Goal: Task Accomplishment & Management: Complete application form

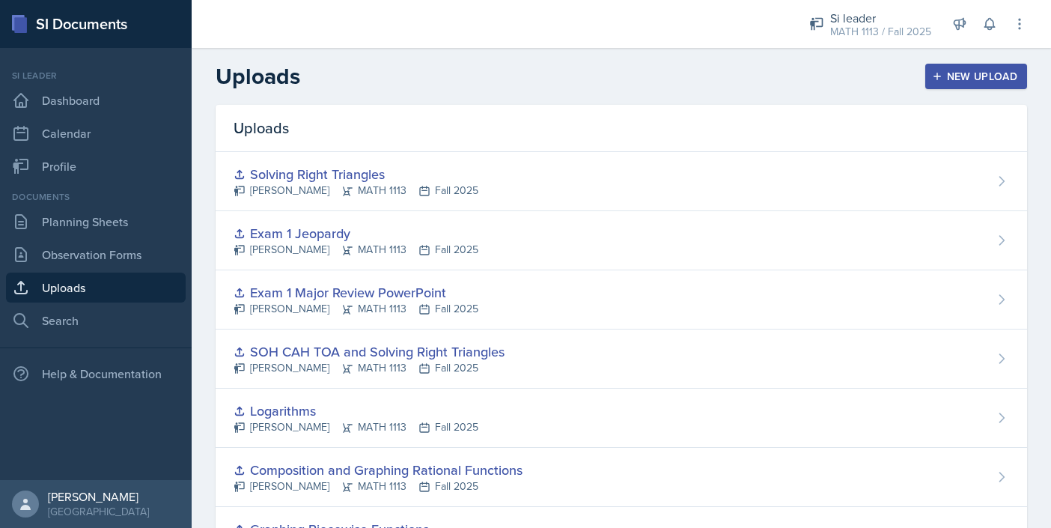
click at [948, 80] on div "New Upload" at bounding box center [976, 76] width 83 height 12
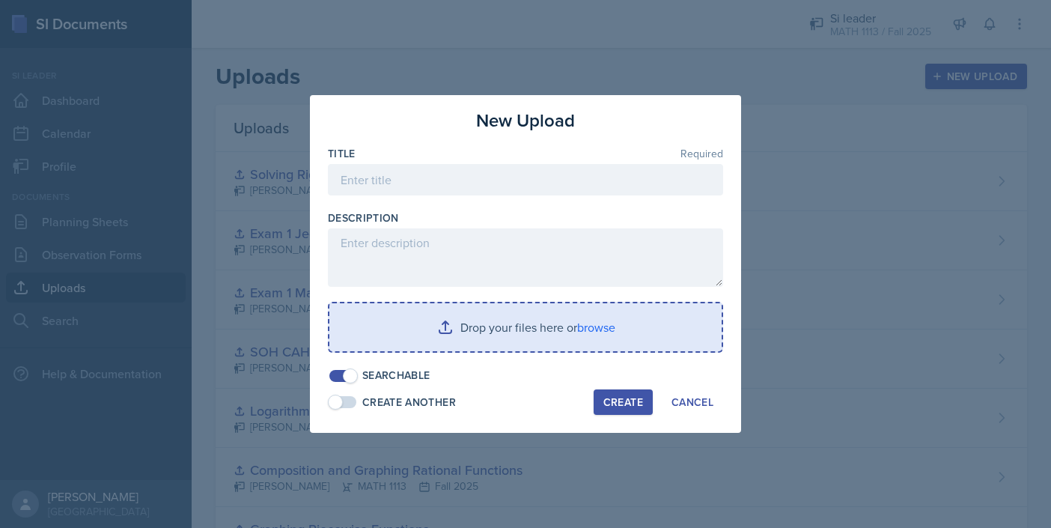
click at [532, 327] on input "file" at bounding box center [525, 327] width 392 height 48
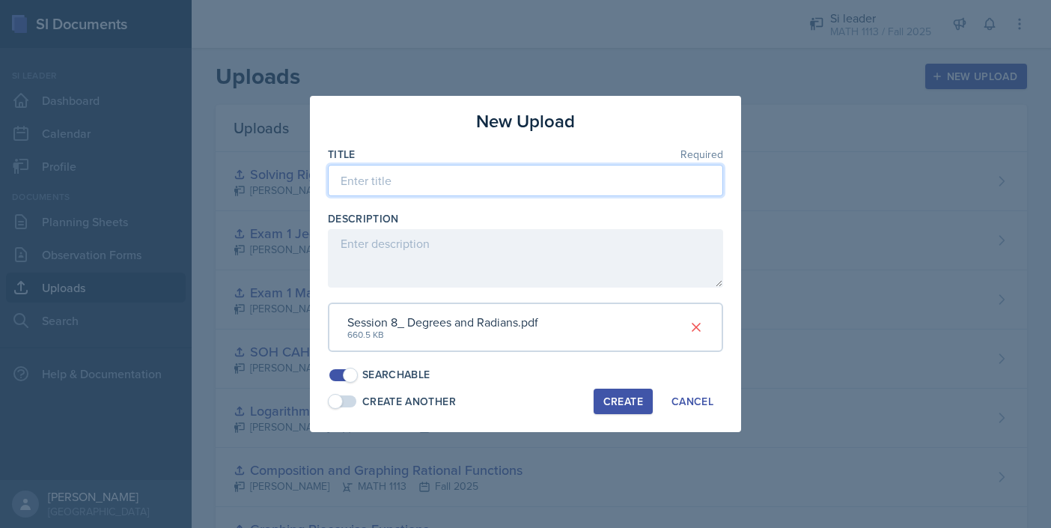
click at [424, 180] on input at bounding box center [525, 180] width 395 height 31
type input "Degrees and [PERSON_NAME] pptx"
click at [636, 400] on div "Create" at bounding box center [623, 401] width 40 height 12
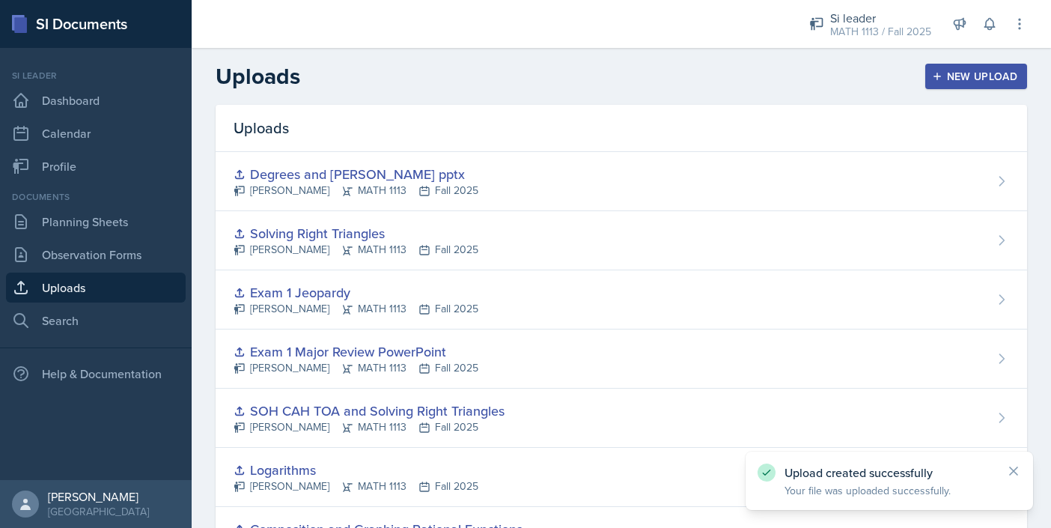
click at [954, 82] on div "New Upload" at bounding box center [976, 76] width 83 height 12
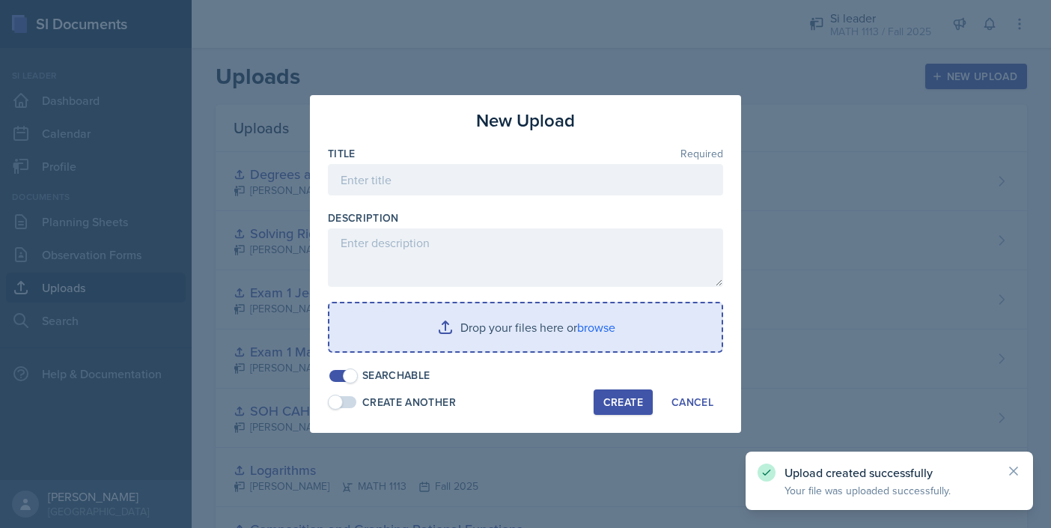
click at [592, 323] on input "file" at bounding box center [525, 327] width 392 height 48
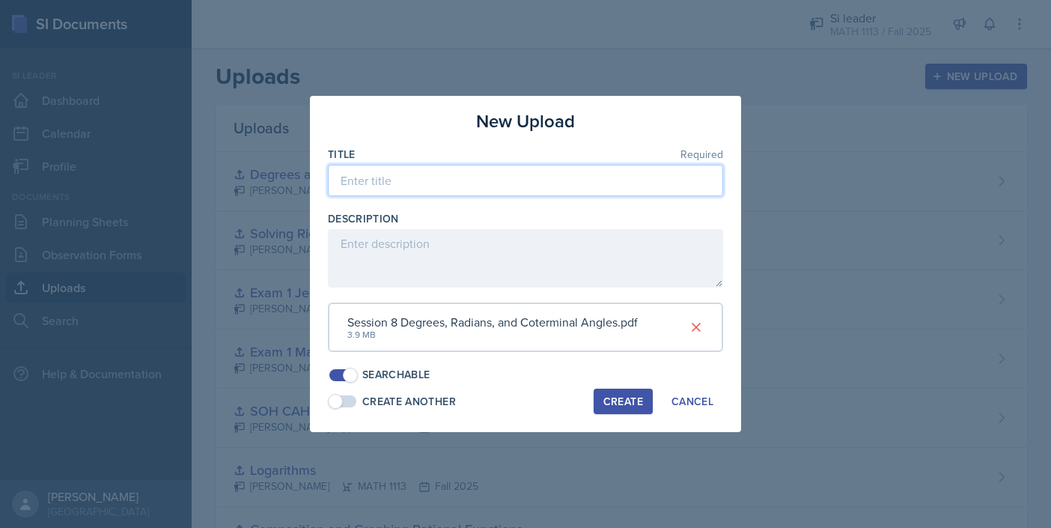
click at [466, 183] on input at bounding box center [525, 180] width 395 height 31
click at [492, 186] on input "Degrees, Radians, and Coterminal Angles" at bounding box center [525, 180] width 395 height 31
click at [627, 189] on input "Degrees, Radians, and Coterminal Angles" at bounding box center [525, 180] width 395 height 31
type input "Degrees, Radians, and Coterminal Angles Worksheet"
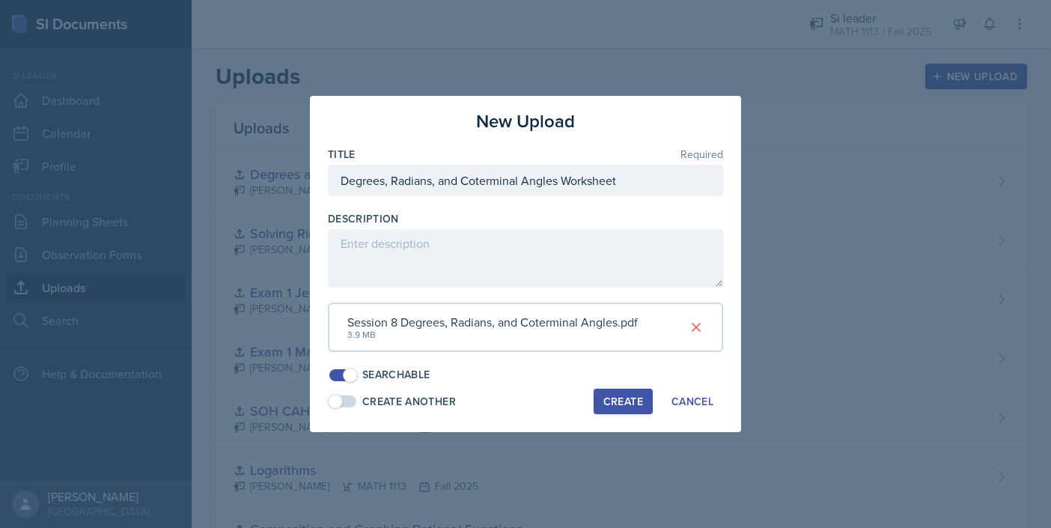
click at [627, 410] on button "Create" at bounding box center [623, 401] width 59 height 25
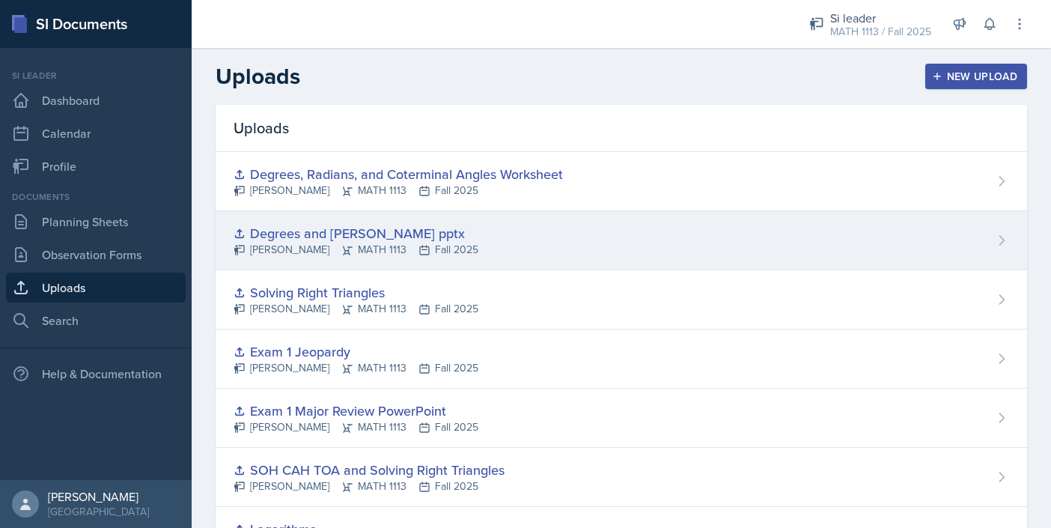
click at [380, 229] on div "Degrees and [PERSON_NAME] pptx" at bounding box center [356, 233] width 245 height 20
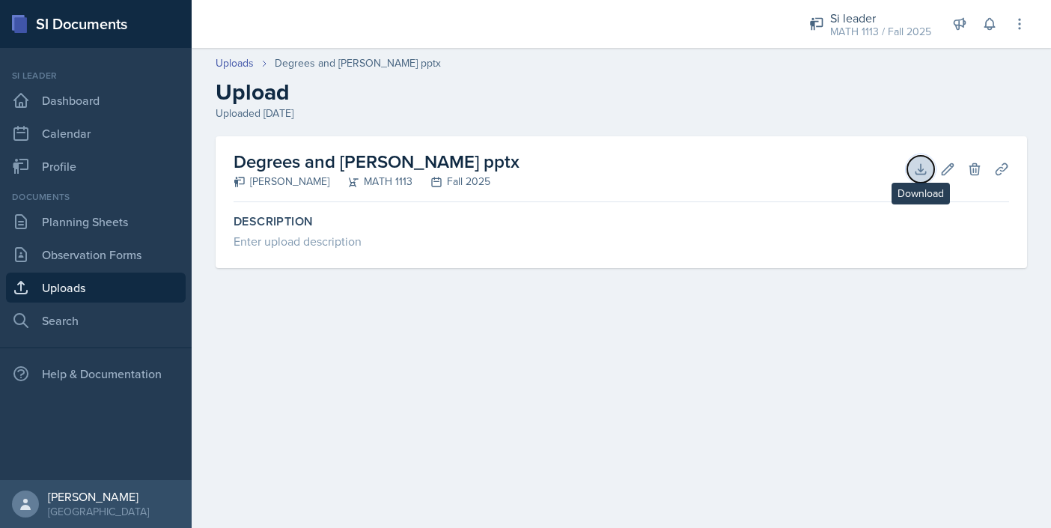
click at [925, 177] on button "Download" at bounding box center [920, 169] width 27 height 27
click at [980, 170] on icon at bounding box center [974, 169] width 15 height 15
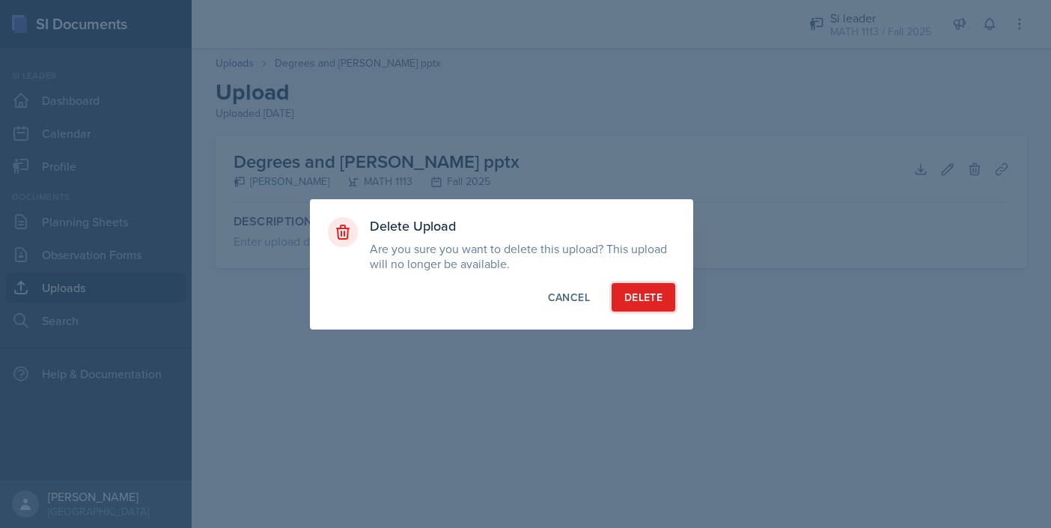
click at [649, 300] on div "Delete" at bounding box center [643, 297] width 38 height 15
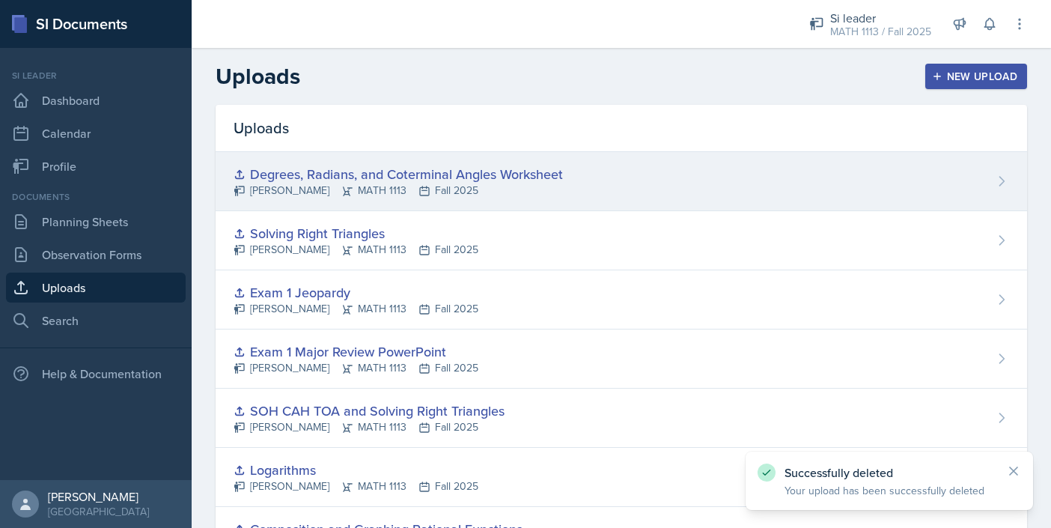
click at [818, 160] on div "Degrees, Radians, and Coterminal Angles Worksheet [PERSON_NAME] MATH 1113 Fall …" at bounding box center [621, 181] width 811 height 59
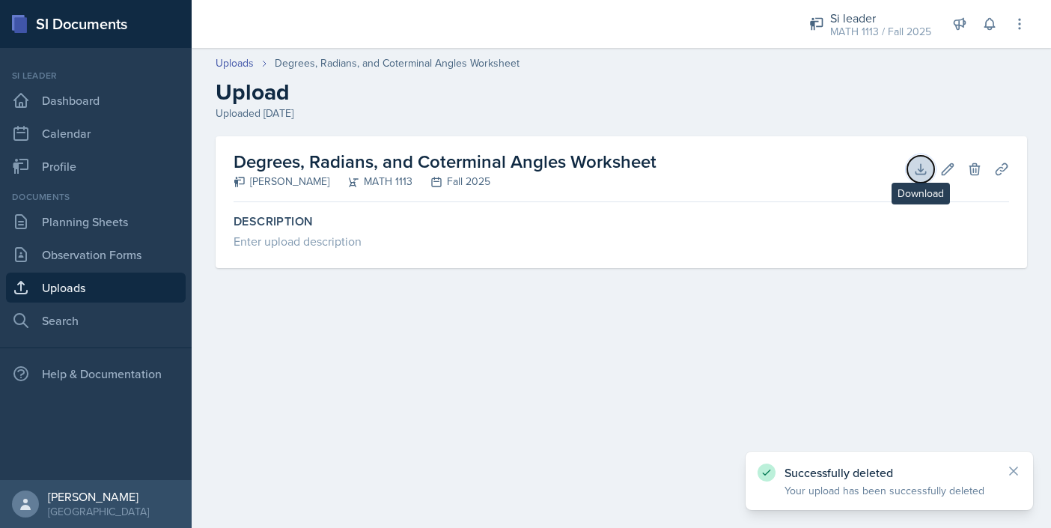
click at [919, 176] on icon at bounding box center [920, 169] width 15 height 15
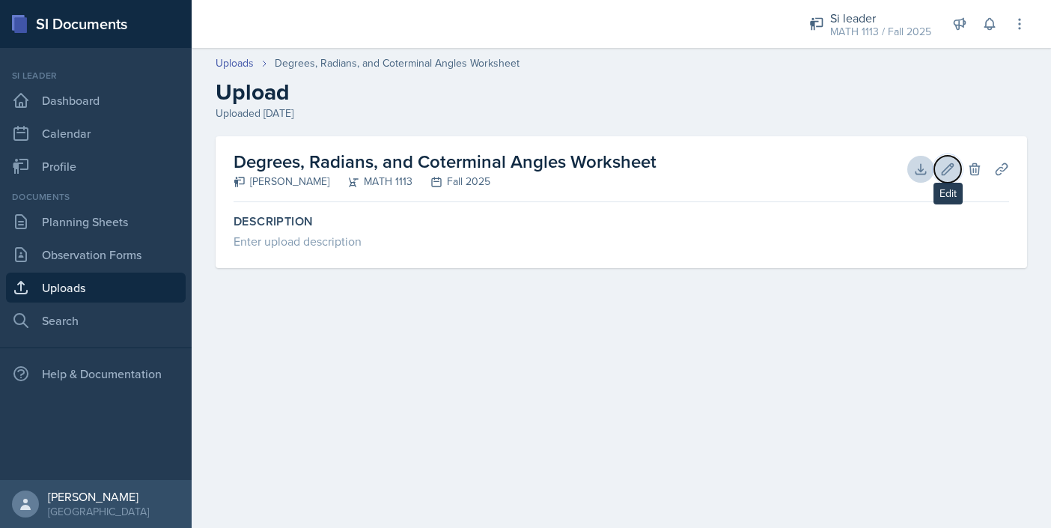
click at [945, 168] on icon at bounding box center [947, 168] width 11 height 11
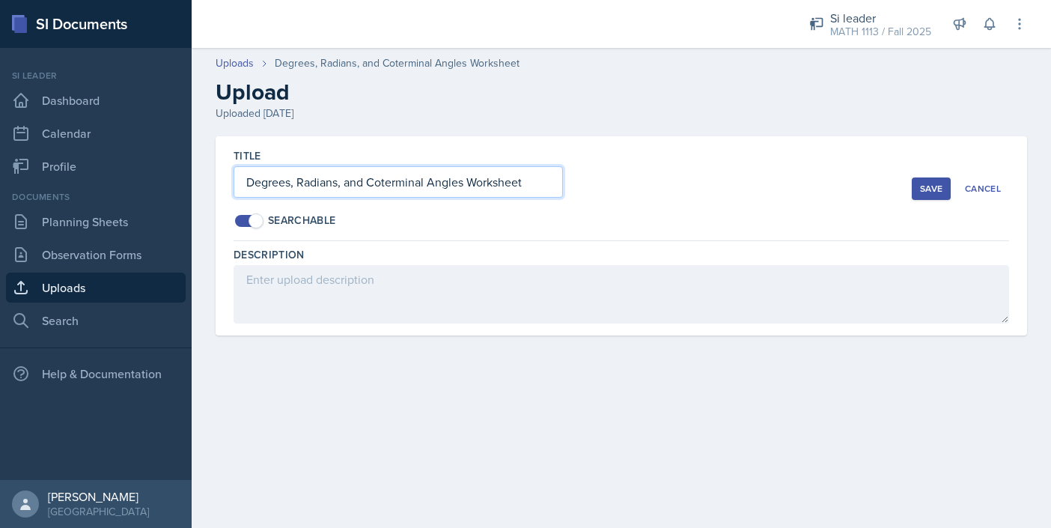
drag, startPoint x: 532, startPoint y: 178, endPoint x: 464, endPoint y: 177, distance: 67.4
click at [464, 177] on input "Degrees, Radians, and Coterminal Angles Worksheet" at bounding box center [398, 181] width 329 height 31
type input "Degrees, Radians, and Coterminal Angles pptx"
click at [936, 191] on div "Save" at bounding box center [931, 189] width 22 height 12
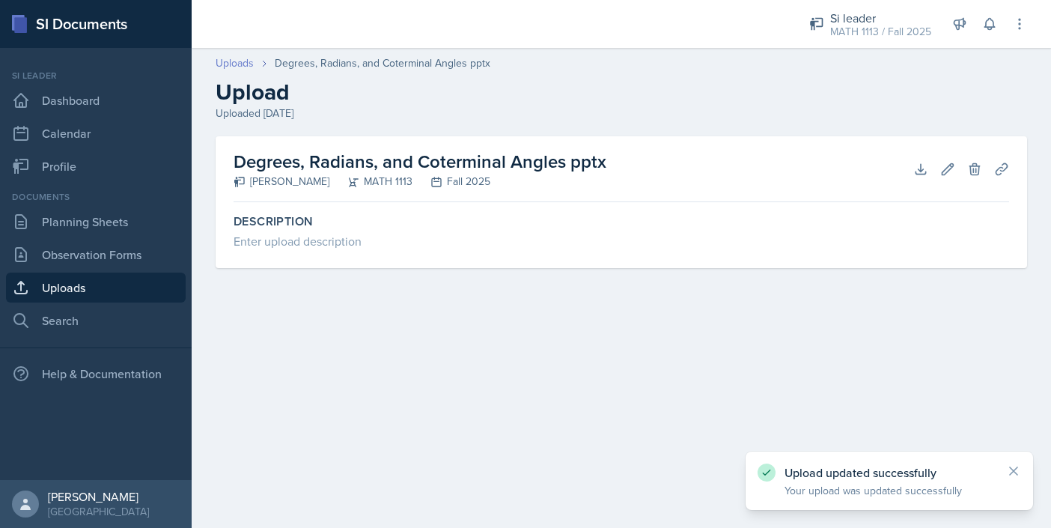
click at [246, 64] on link "Uploads" at bounding box center [235, 63] width 38 height 16
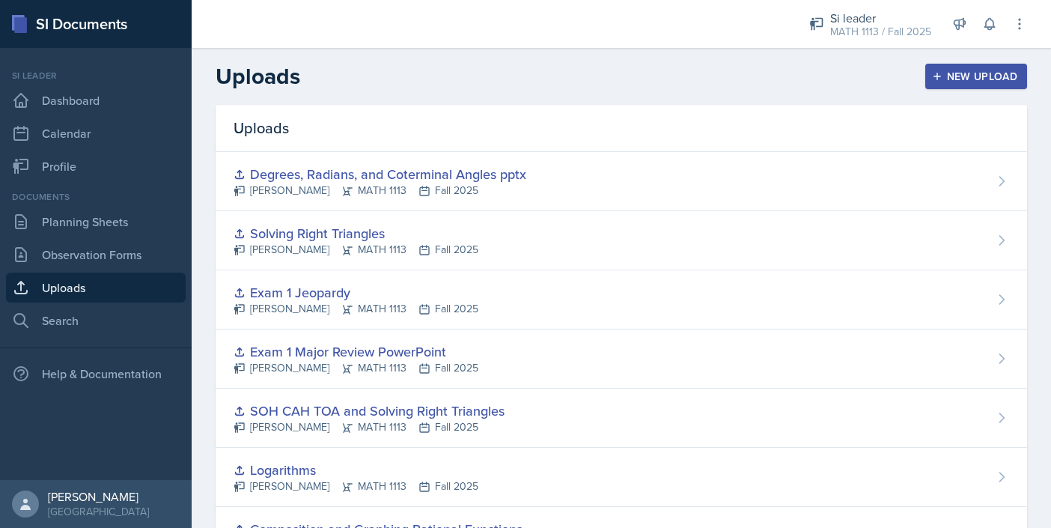
click at [939, 76] on icon "button" at bounding box center [937, 76] width 7 height 7
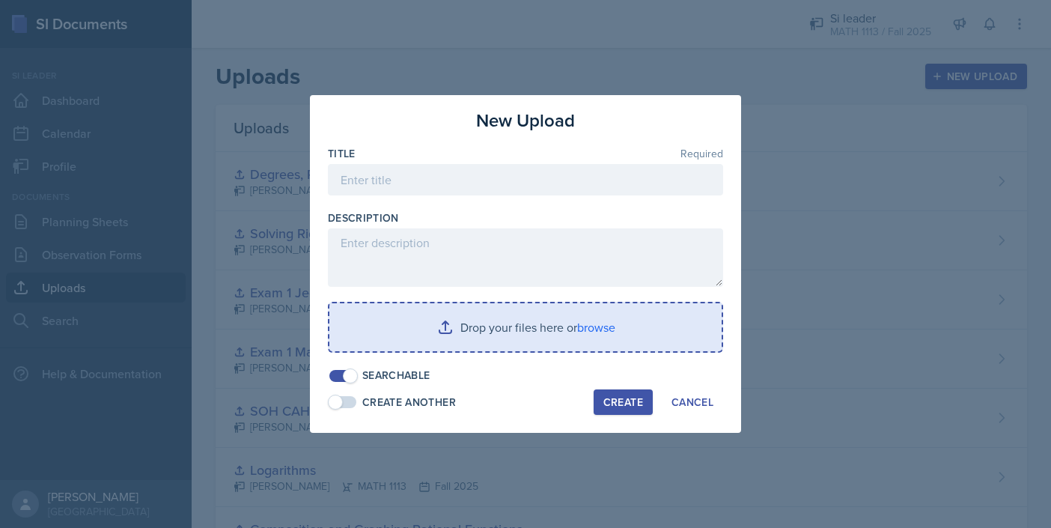
click at [490, 331] on input "file" at bounding box center [525, 327] width 392 height 48
click at [513, 330] on input "file" at bounding box center [525, 327] width 392 height 48
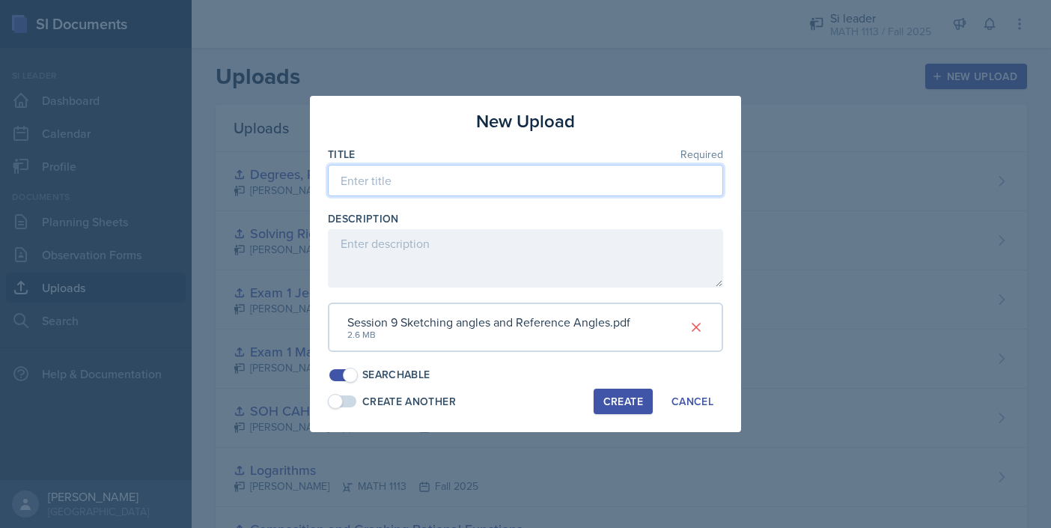
click at [443, 177] on input at bounding box center [525, 180] width 395 height 31
type input "Sketching and Reference Angles"
click at [632, 406] on div "Create" at bounding box center [623, 401] width 40 height 12
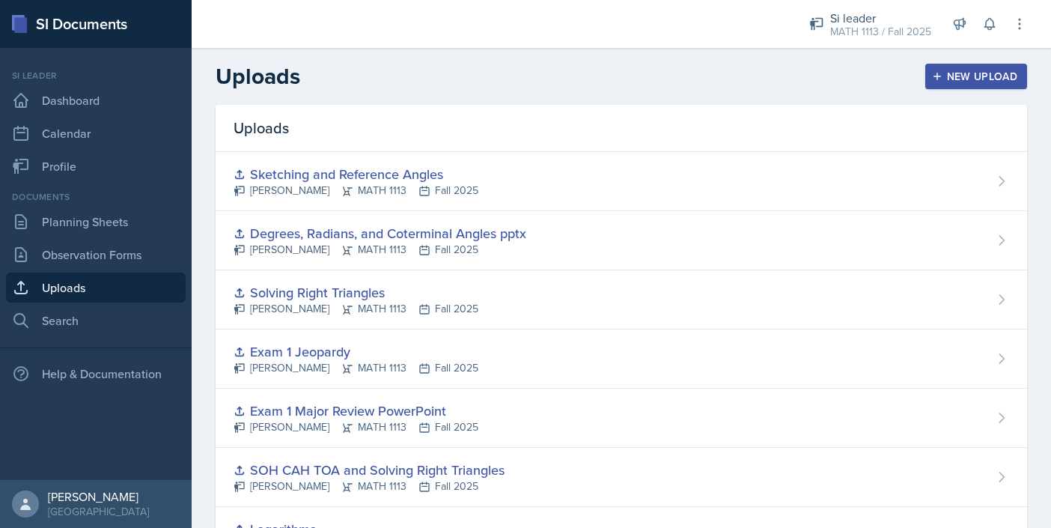
click at [974, 80] on div "New Upload" at bounding box center [976, 76] width 83 height 12
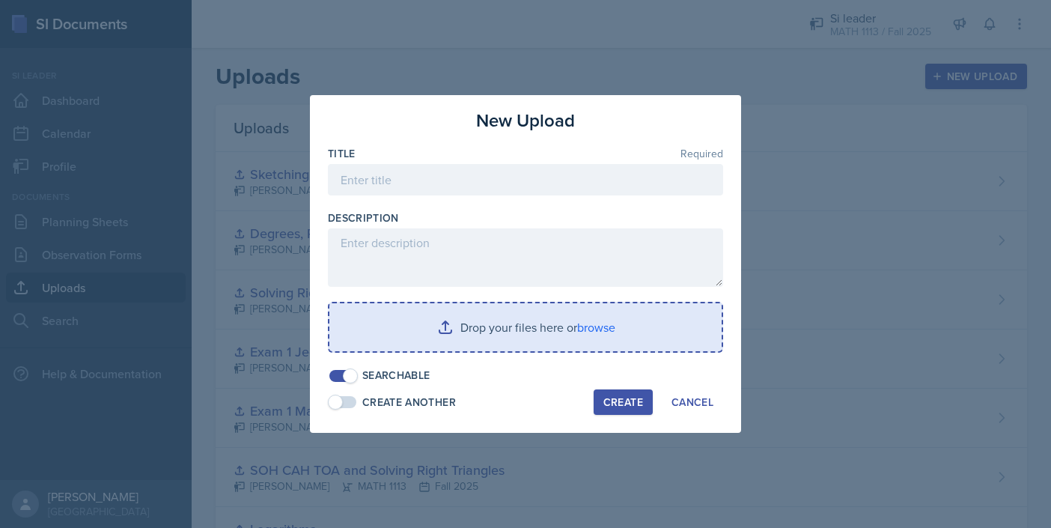
click at [572, 324] on input "file" at bounding box center [525, 327] width 392 height 48
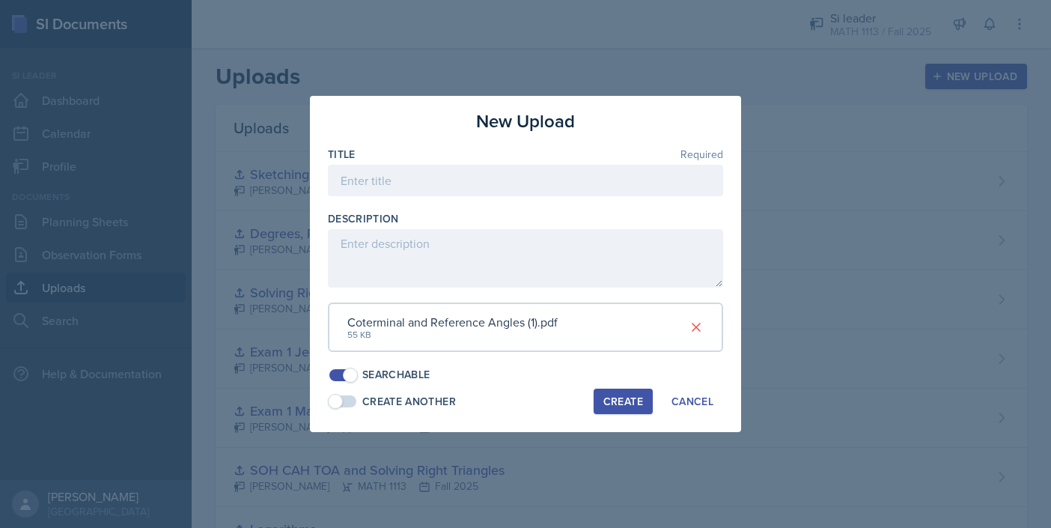
click at [475, 146] on div "New Upload Title Required Description Coterminal and Reference Angles (1).pdf 5…" at bounding box center [525, 264] width 431 height 336
click at [495, 186] on input at bounding box center [525, 180] width 395 height 31
type input "Coterminal and Reference Angles Worksheet"
click at [618, 403] on div "Create" at bounding box center [623, 401] width 40 height 12
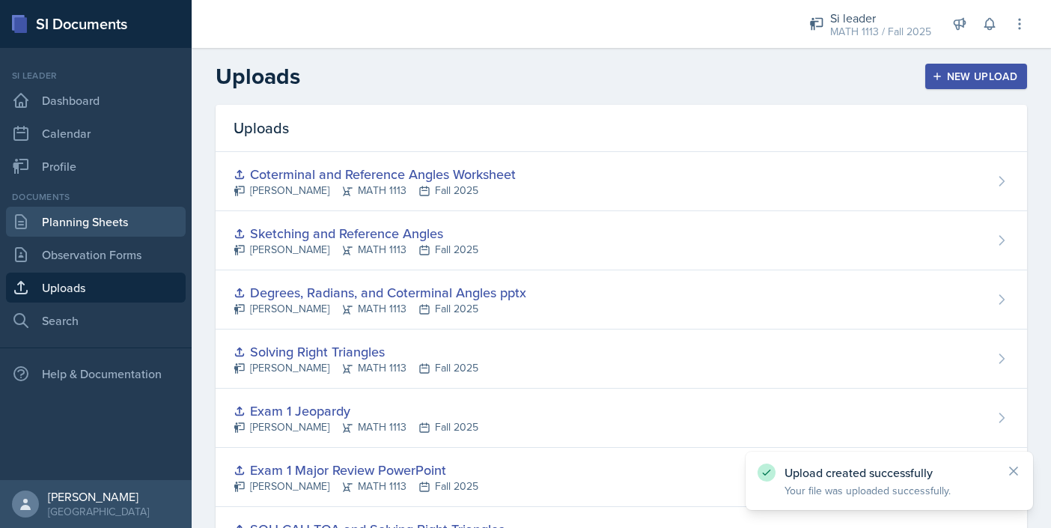
click at [91, 216] on link "Planning Sheets" at bounding box center [96, 222] width 180 height 30
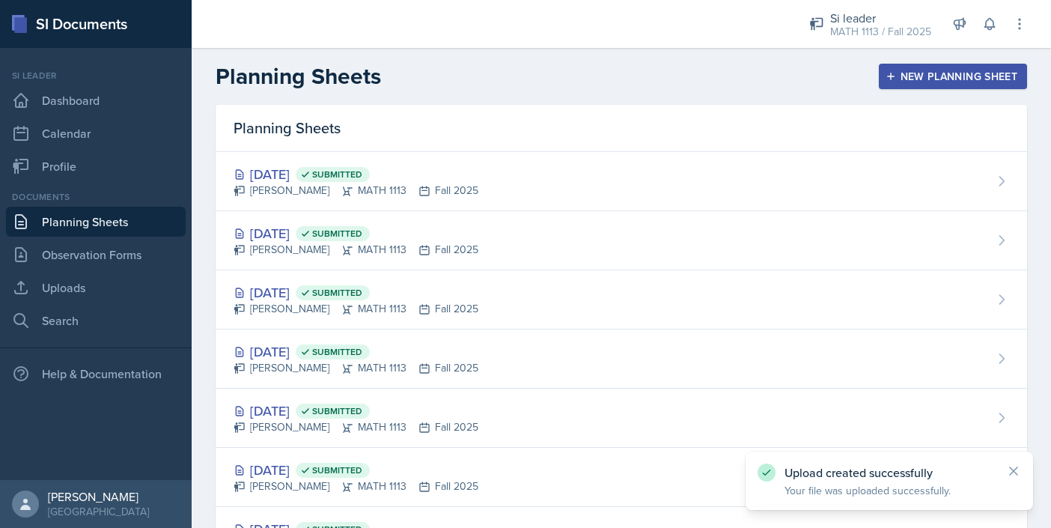
click at [889, 77] on icon "button" at bounding box center [891, 76] width 10 height 10
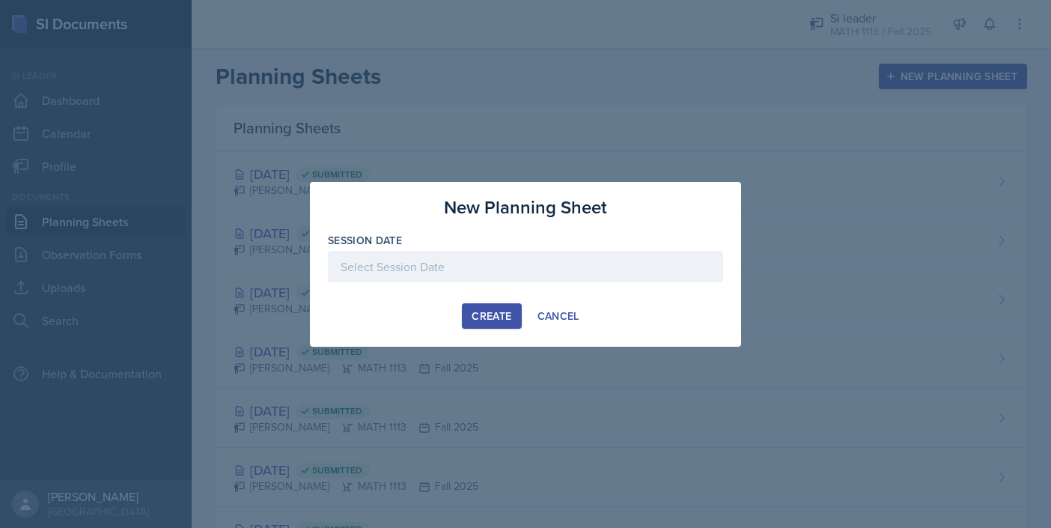
click at [538, 258] on div at bounding box center [525, 266] width 395 height 31
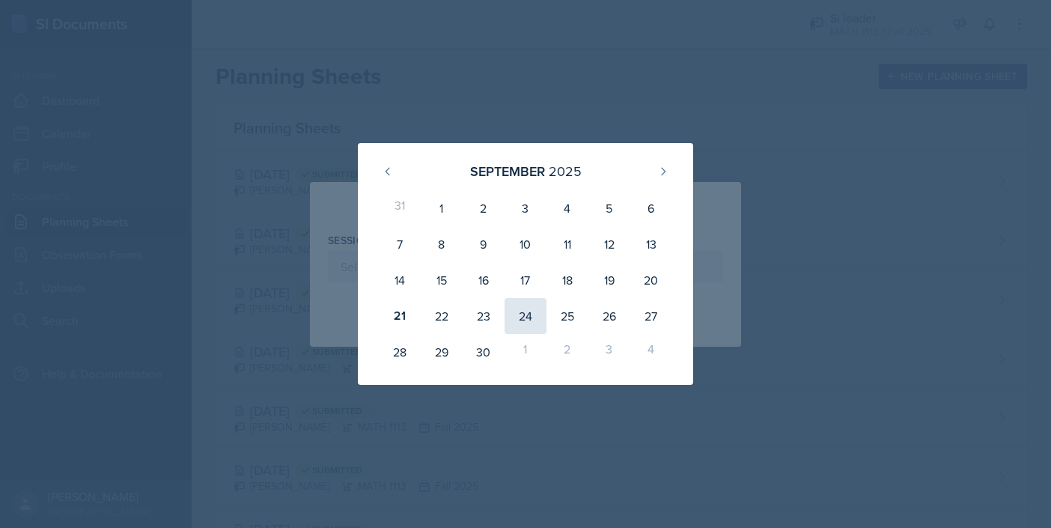
click at [537, 317] on div "24" at bounding box center [526, 316] width 42 height 36
type input "[DATE]"
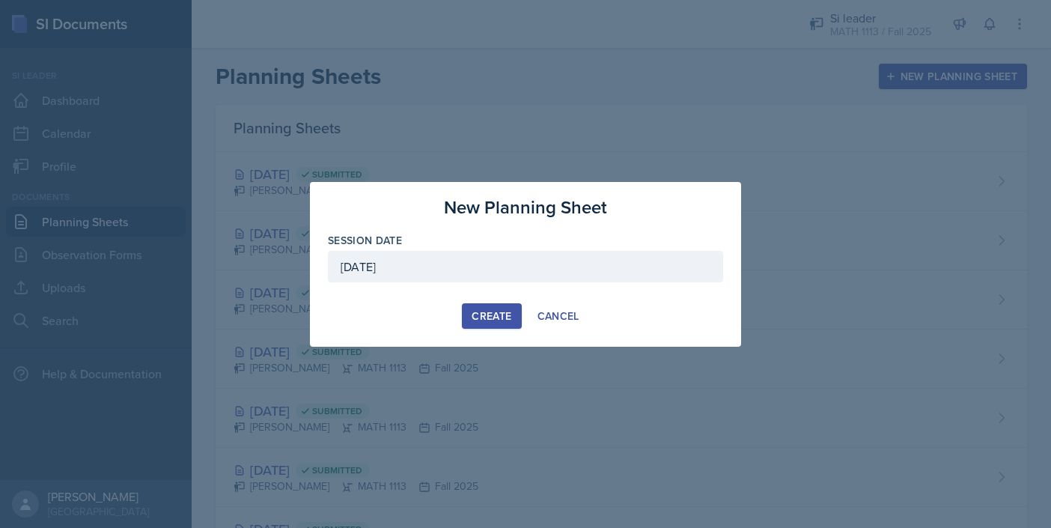
click at [468, 317] on button "Create" at bounding box center [491, 315] width 59 height 25
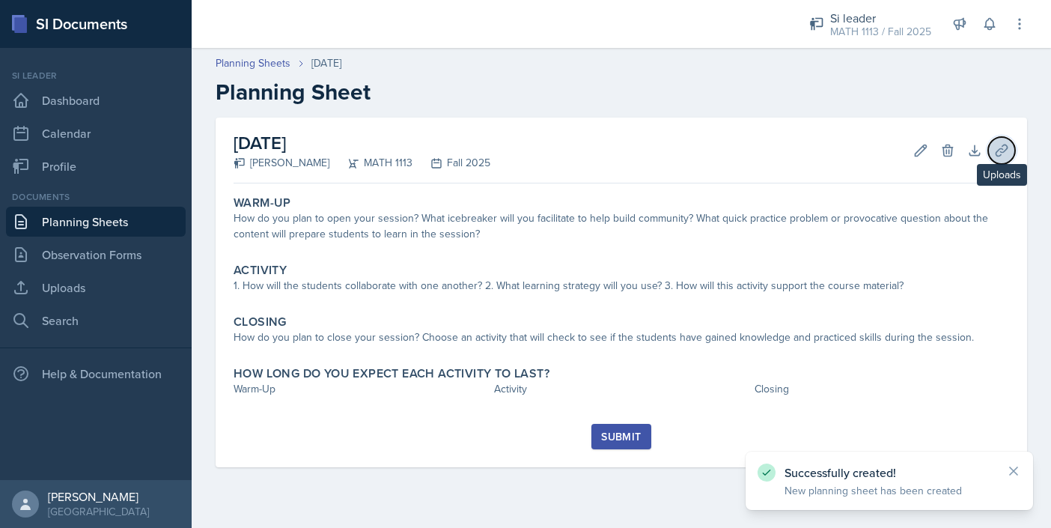
click at [1001, 150] on icon at bounding box center [1001, 150] width 15 height 15
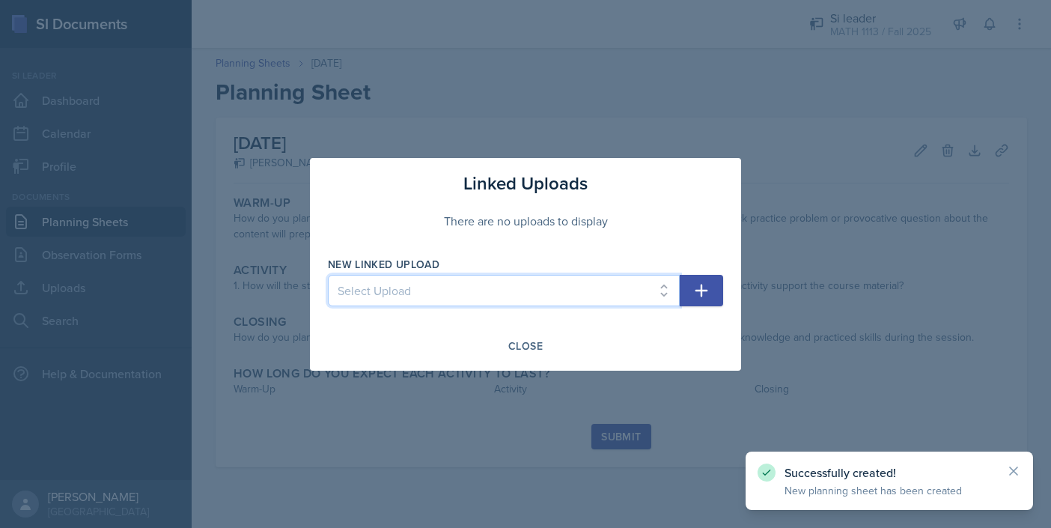
click at [631, 281] on select "Select Upload Fall Training Mock Session AROC and Difference Quotient Graphs of…" at bounding box center [504, 290] width 352 height 31
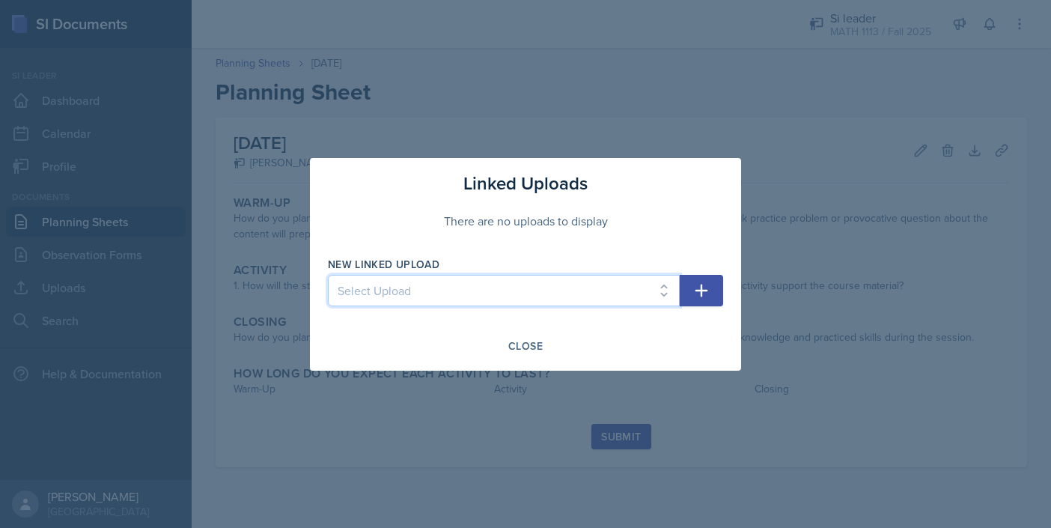
select select "59492694-7c8f-445f-a48d-b426786c111b"
click at [328, 275] on select "Select Upload Fall Training Mock Session AROC and Difference Quotient Graphs of…" at bounding box center [504, 290] width 352 height 31
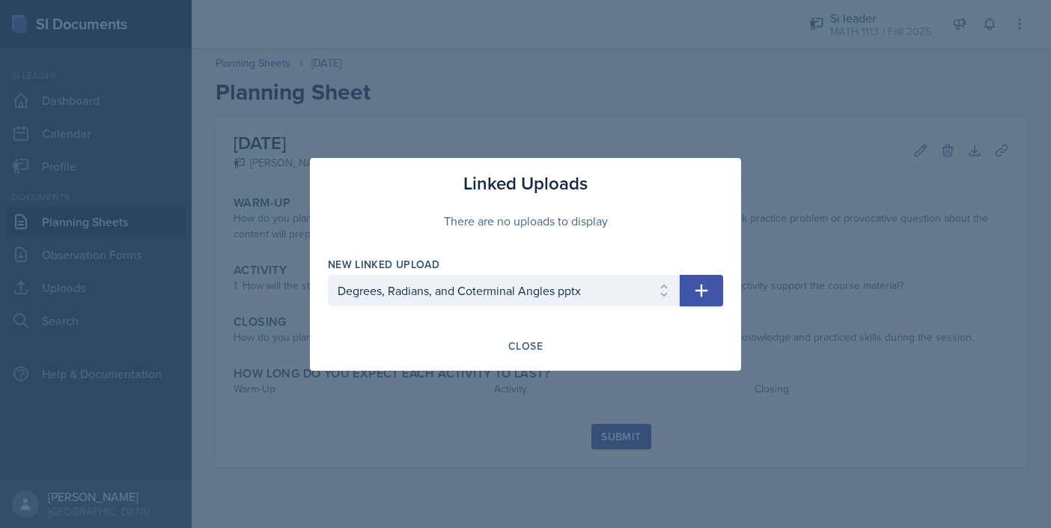
click at [707, 289] on icon "button" at bounding box center [701, 290] width 13 height 13
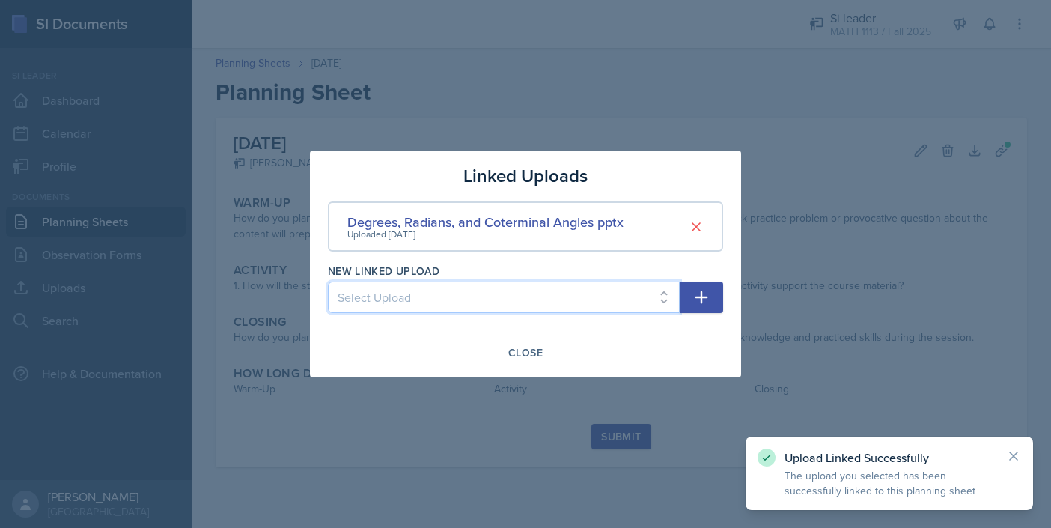
click at [659, 297] on select "Select Upload Fall Training Mock Session AROC and Difference Quotient Graphs of…" at bounding box center [504, 296] width 352 height 31
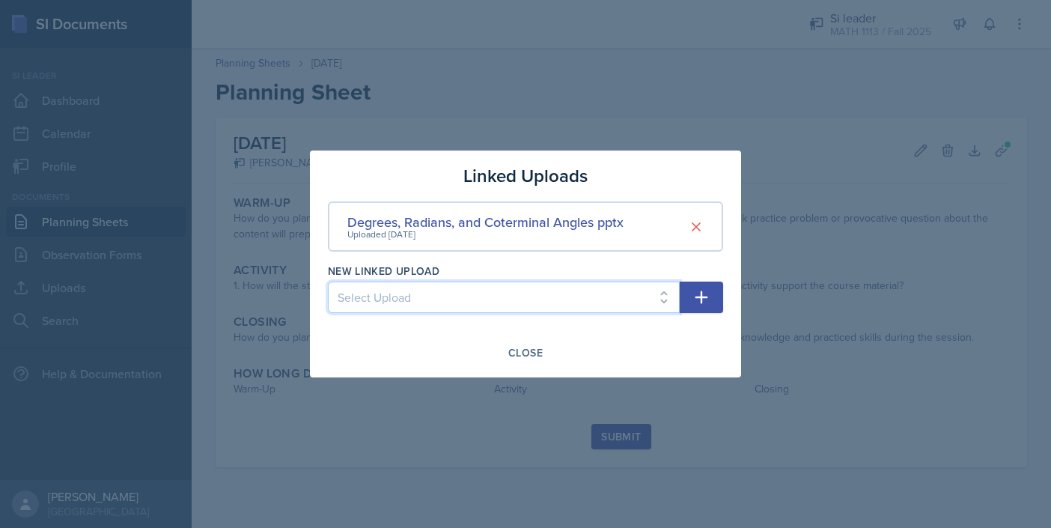
select select "98afee61-d43e-49d7-ab5b-ae81d0706a41"
click at [328, 281] on select "Select Upload Fall Training Mock Session AROC and Difference Quotient Graphs of…" at bounding box center [504, 296] width 352 height 31
click at [703, 296] on icon "button" at bounding box center [701, 297] width 18 height 18
select select
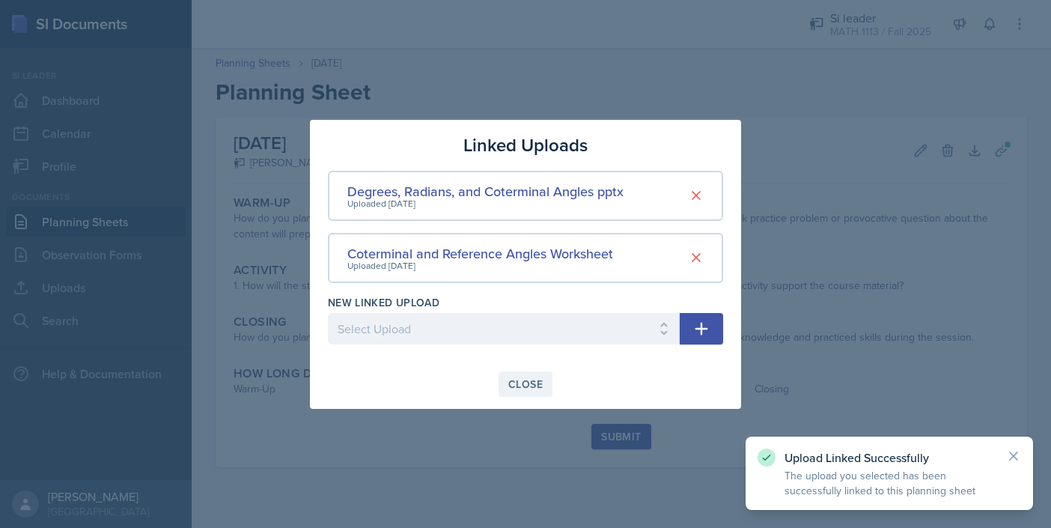
click at [517, 378] on div "Close" at bounding box center [525, 384] width 34 height 12
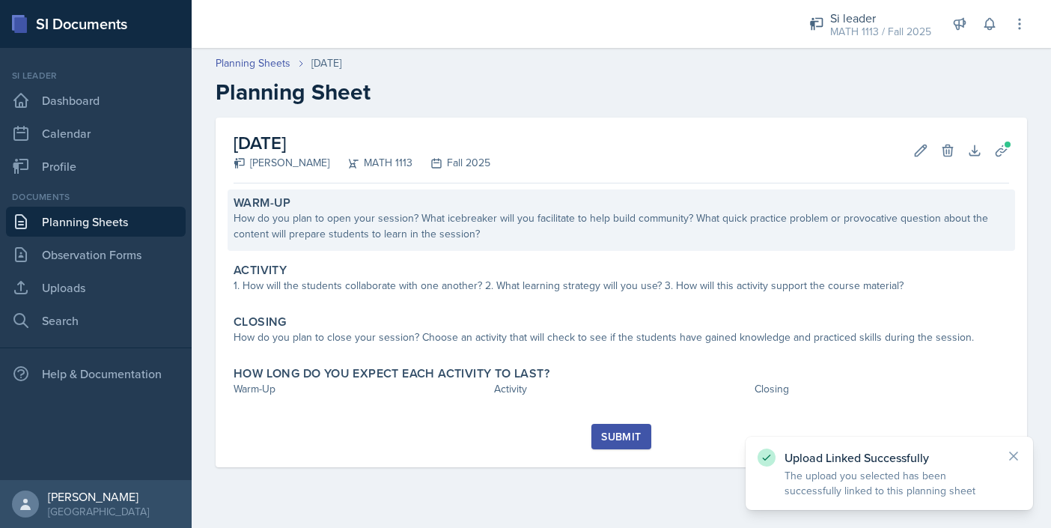
click at [385, 241] on div "How do you plan to open your session? What icebreaker will you facilitate to he…" at bounding box center [622, 225] width 776 height 31
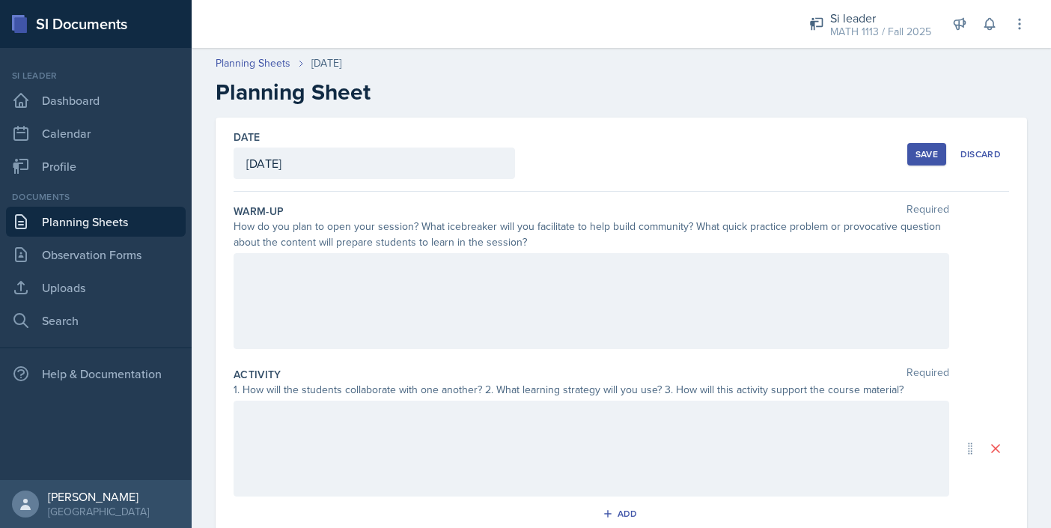
click at [747, 319] on div at bounding box center [592, 301] width 716 height 96
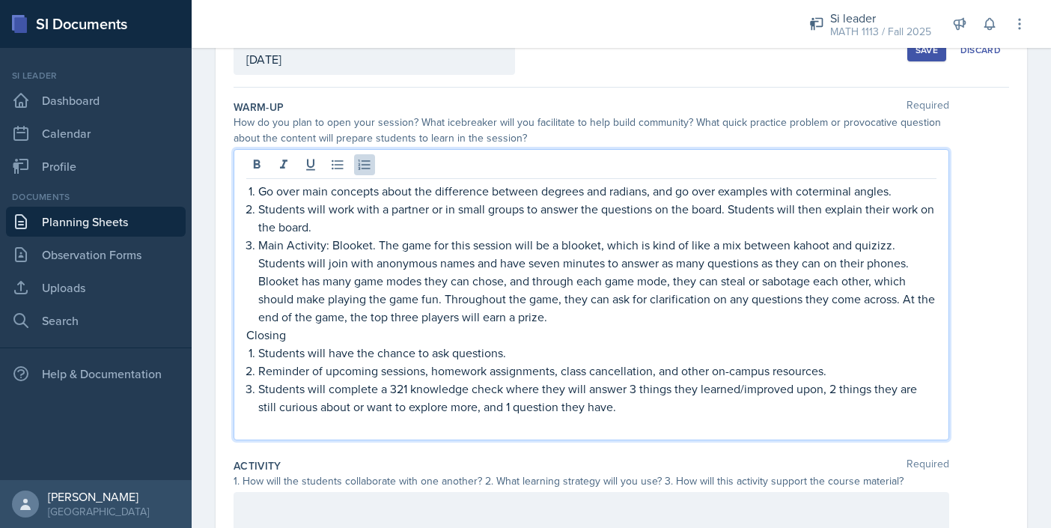
scroll to position [109, 0]
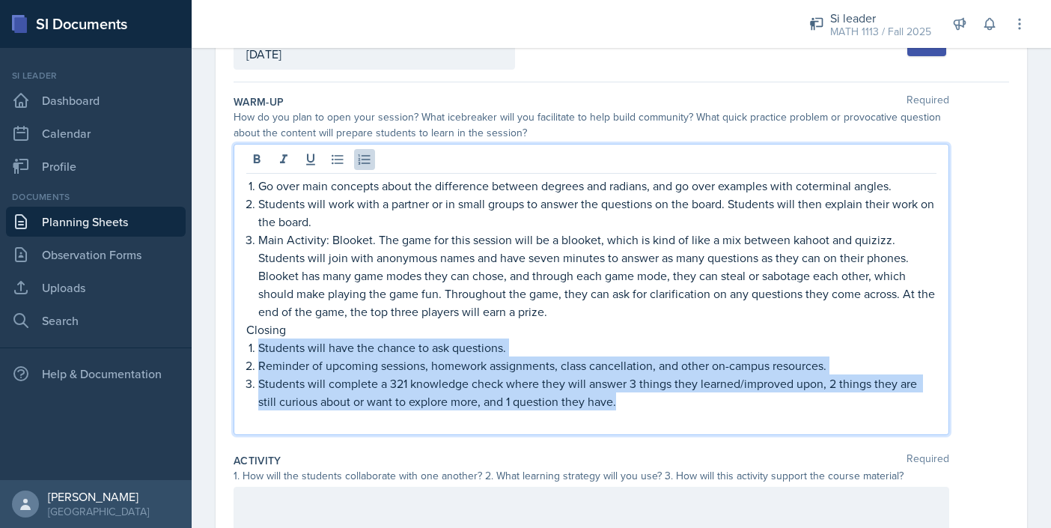
drag, startPoint x: 607, startPoint y: 406, endPoint x: 253, endPoint y: 347, distance: 359.1
click at [258, 347] on ol "Students will have the chance to ask questions. Reminder of upcoming sessions, …" at bounding box center [597, 374] width 678 height 72
copy ol "Students will have the chance to ask questions. Reminder of upcoming sessions, …"
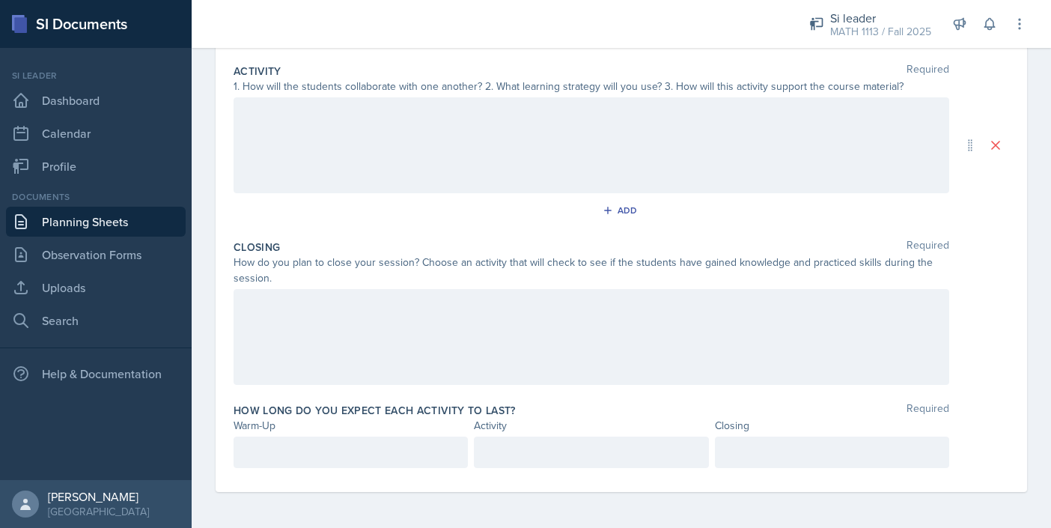
click at [272, 324] on div at bounding box center [592, 337] width 716 height 96
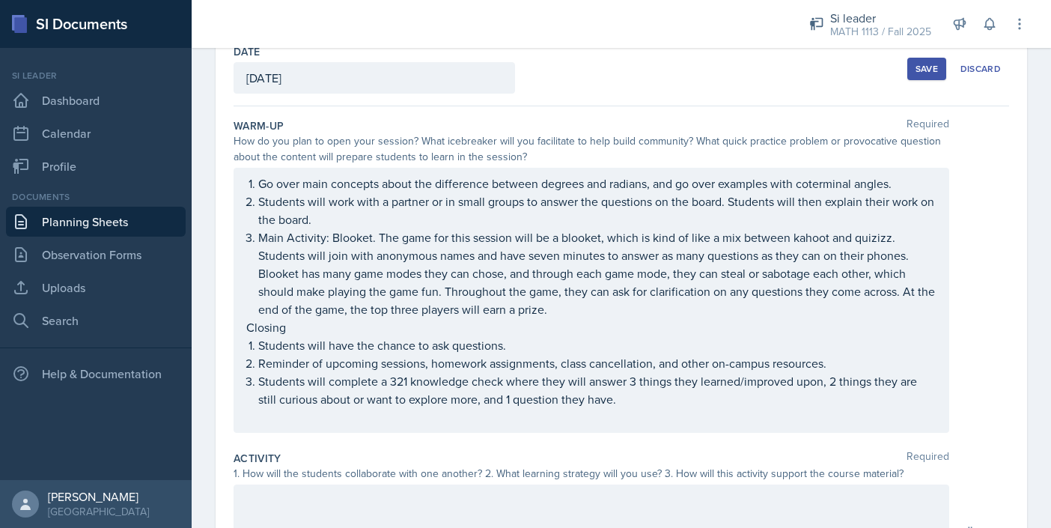
scroll to position [112, 0]
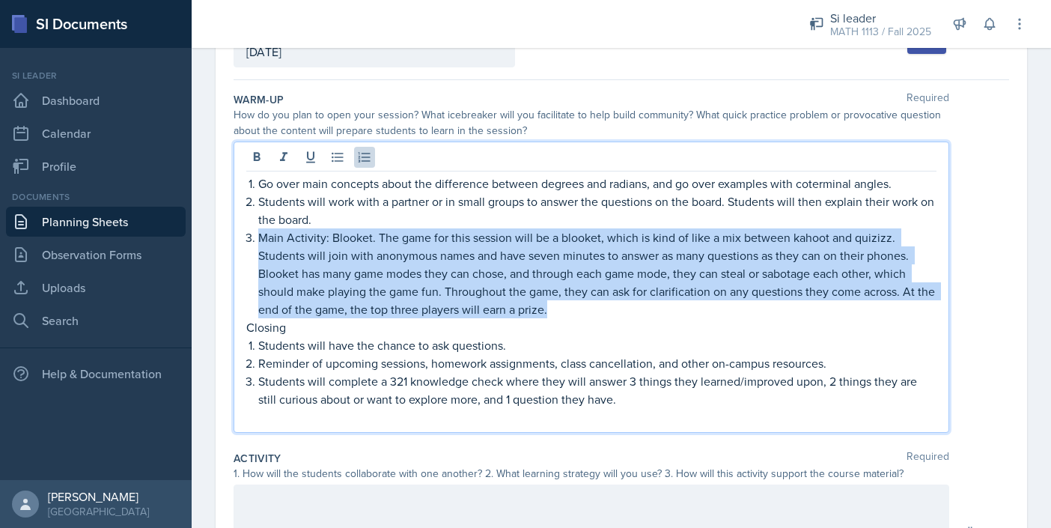
drag, startPoint x: 572, startPoint y: 312, endPoint x: 258, endPoint y: 237, distance: 323.2
click at [258, 237] on p "Main Activity: Blooket. The game for this session will be a blooket, which is k…" at bounding box center [597, 273] width 678 height 90
copy p "Main Activity: Blooket. The game for this session will be a blooket, which is k…"
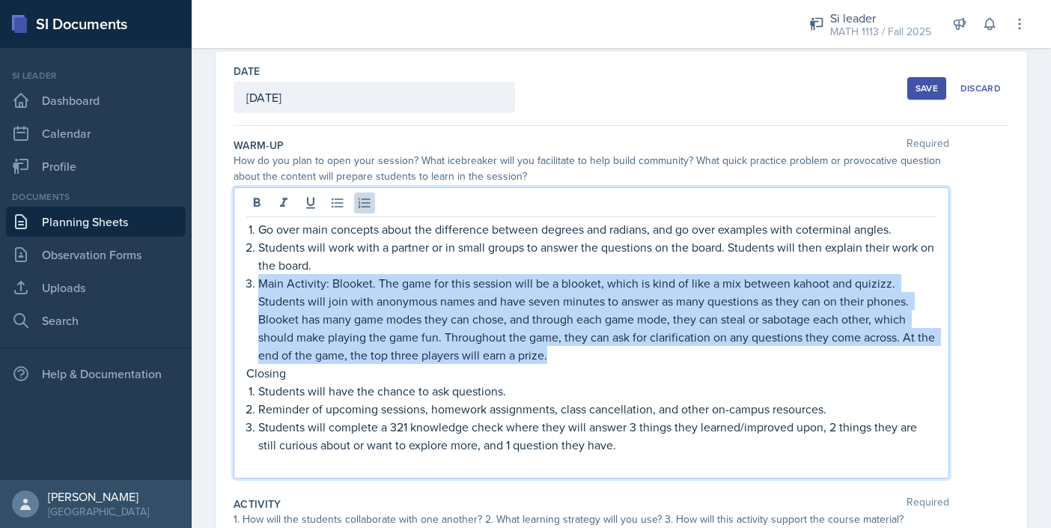
scroll to position [65, 0]
click at [543, 356] on p "Main Activity: Blooket. The game for this session will be a blooket, which is k…" at bounding box center [597, 320] width 678 height 90
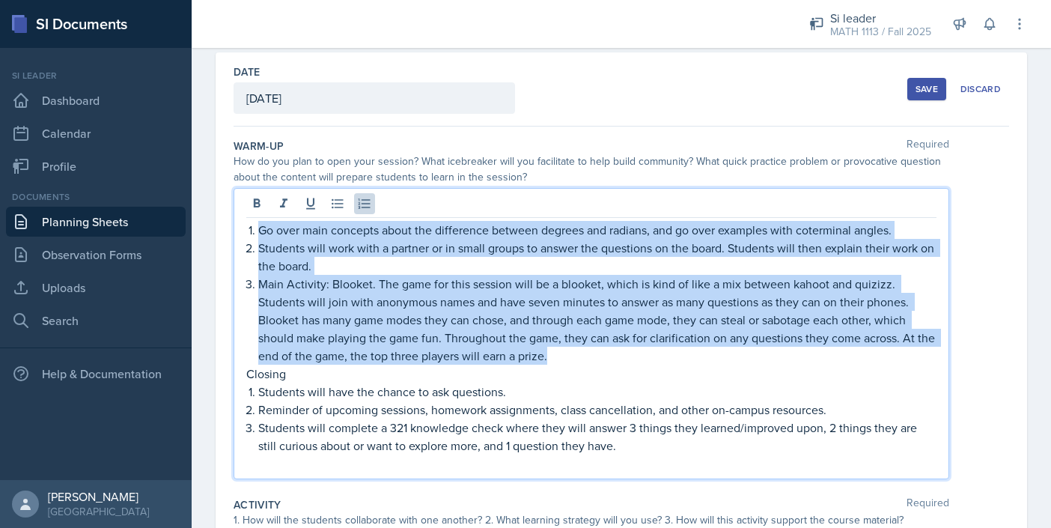
drag, startPoint x: 563, startPoint y: 364, endPoint x: 247, endPoint y: 230, distance: 343.2
click at [247, 230] on div "Go over main concepts about the difference between degrees and radians, and go …" at bounding box center [591, 347] width 690 height 252
copy ol "Go over main concepts about the difference between degrees and radians, and go …"
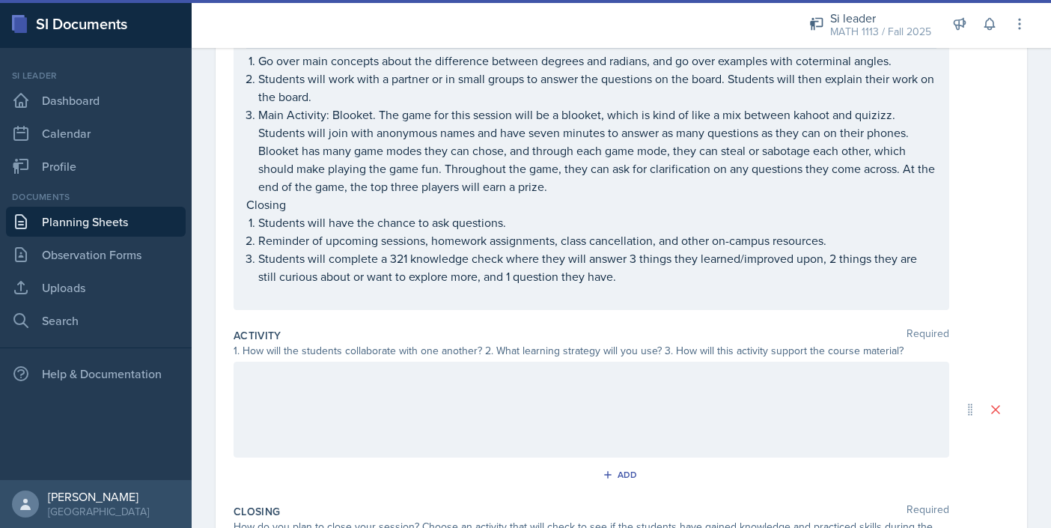
click at [305, 418] on div at bounding box center [592, 410] width 716 height 96
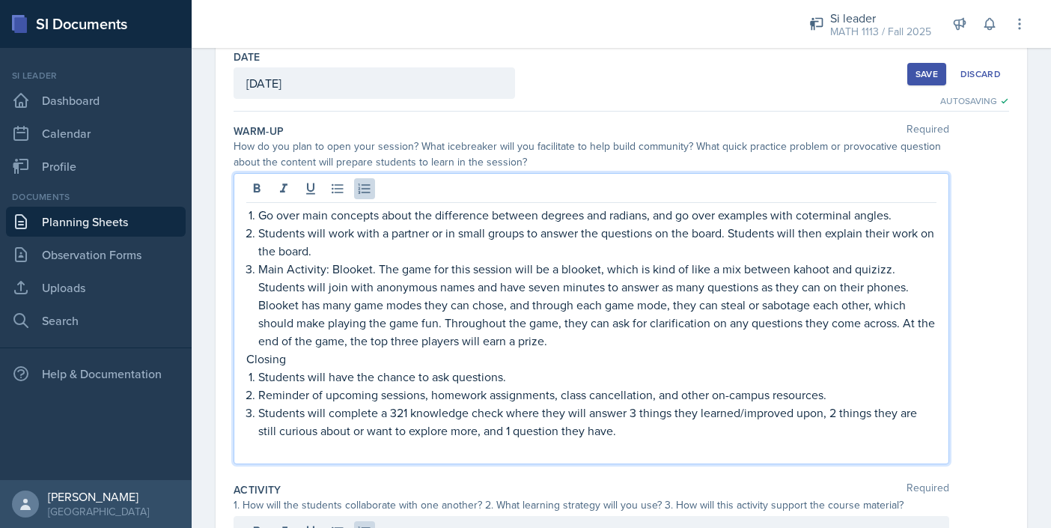
scroll to position [106, 0]
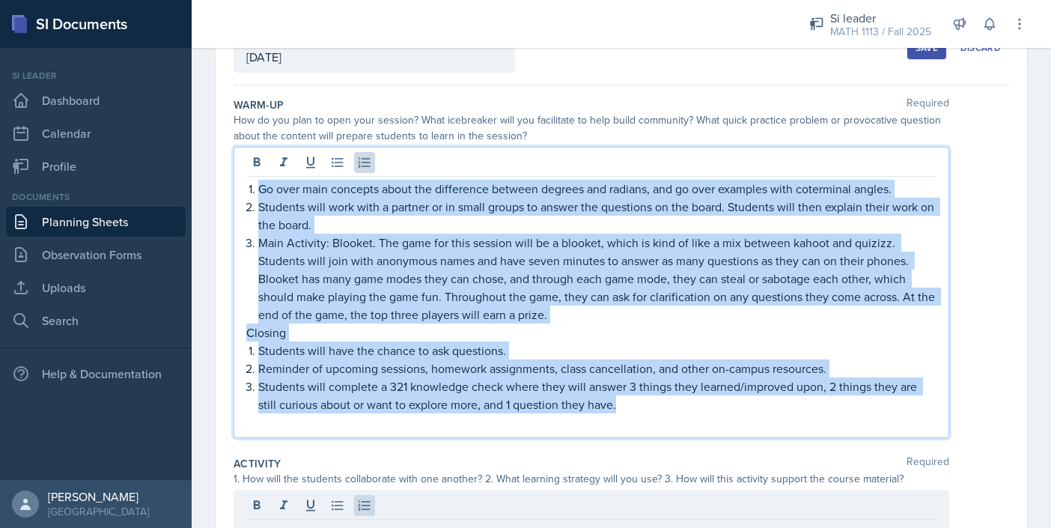
drag, startPoint x: 633, startPoint y: 412, endPoint x: 244, endPoint y: 196, distance: 444.3
click at [244, 196] on div "Go over main concepts about the difference between degrees and radians, and go …" at bounding box center [592, 292] width 716 height 291
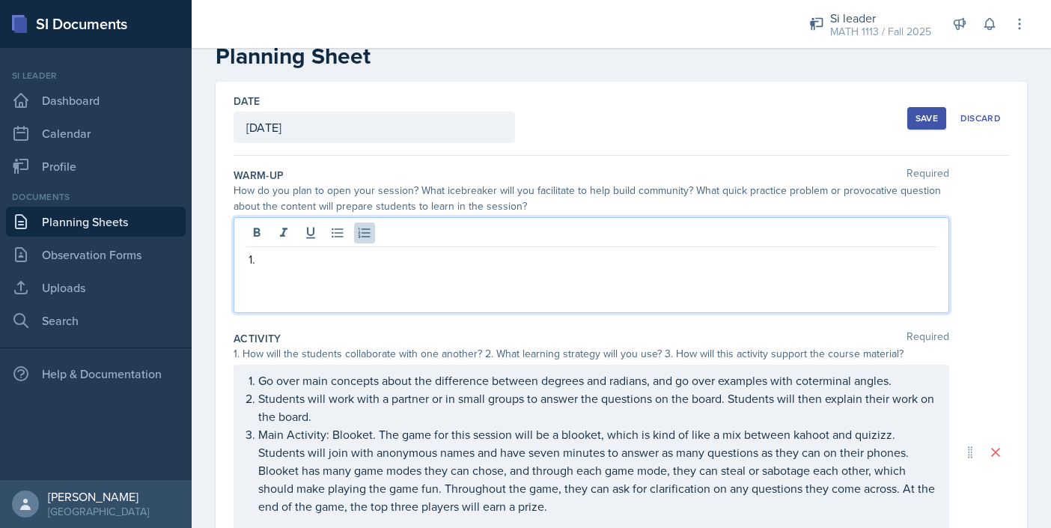
scroll to position [36, 0]
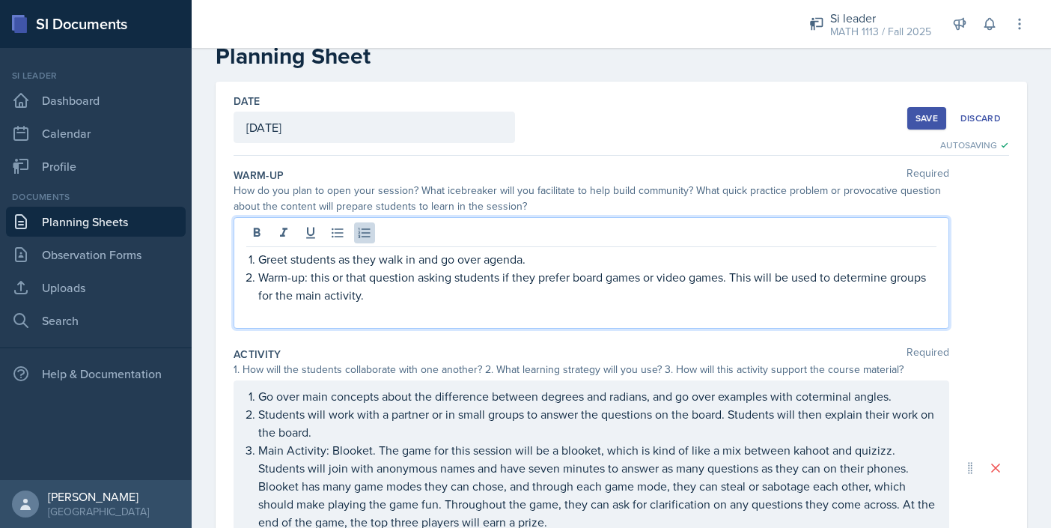
click at [332, 320] on p at bounding box center [591, 313] width 690 height 18
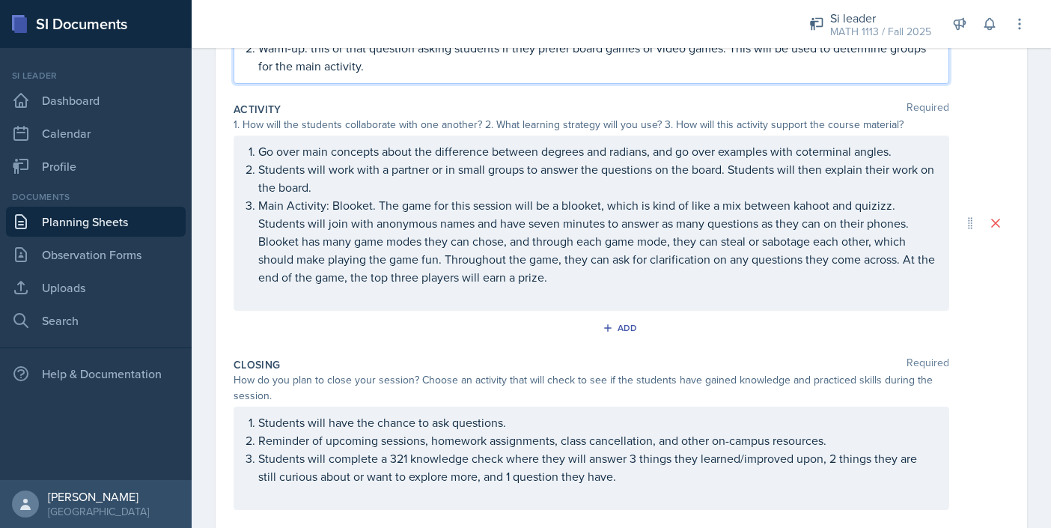
scroll to position [278, 0]
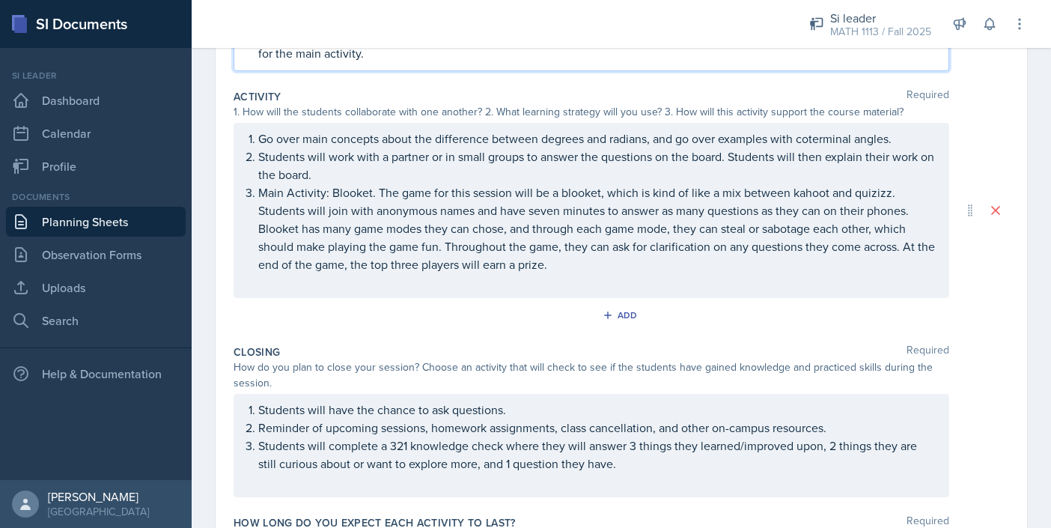
click at [660, 266] on p "Main Activity: Blooket. The game for this session will be a blooket, which is k…" at bounding box center [597, 228] width 678 height 90
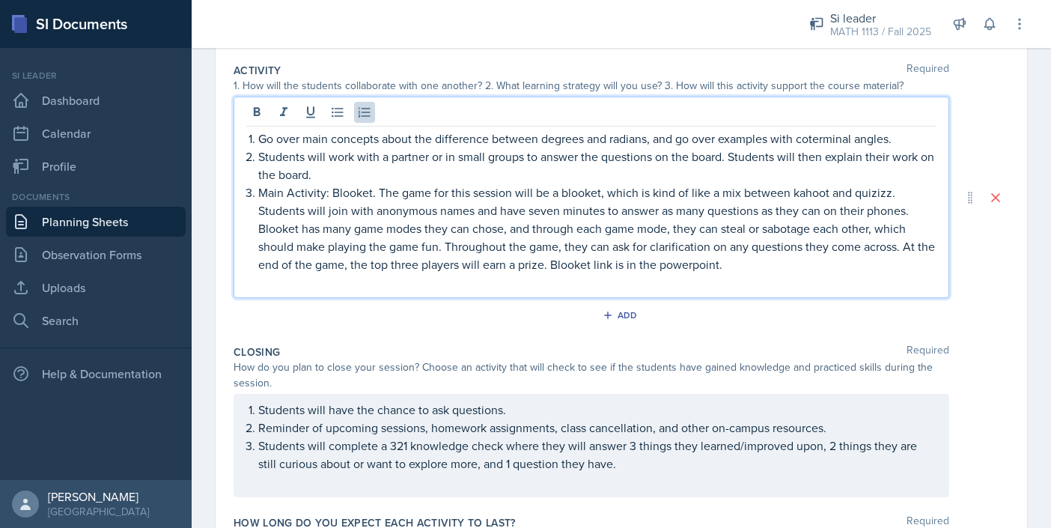
scroll to position [416, 0]
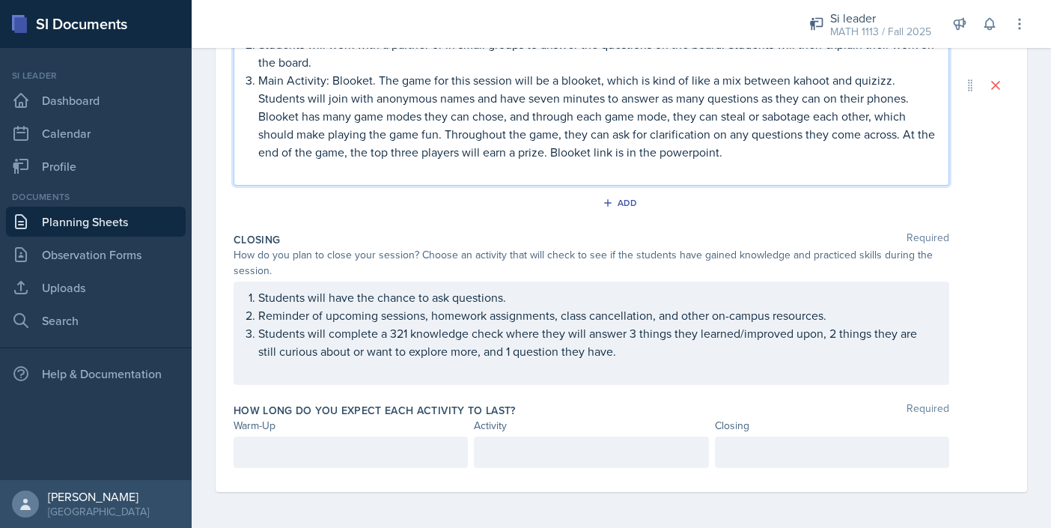
click at [396, 453] on p at bounding box center [350, 452] width 209 height 18
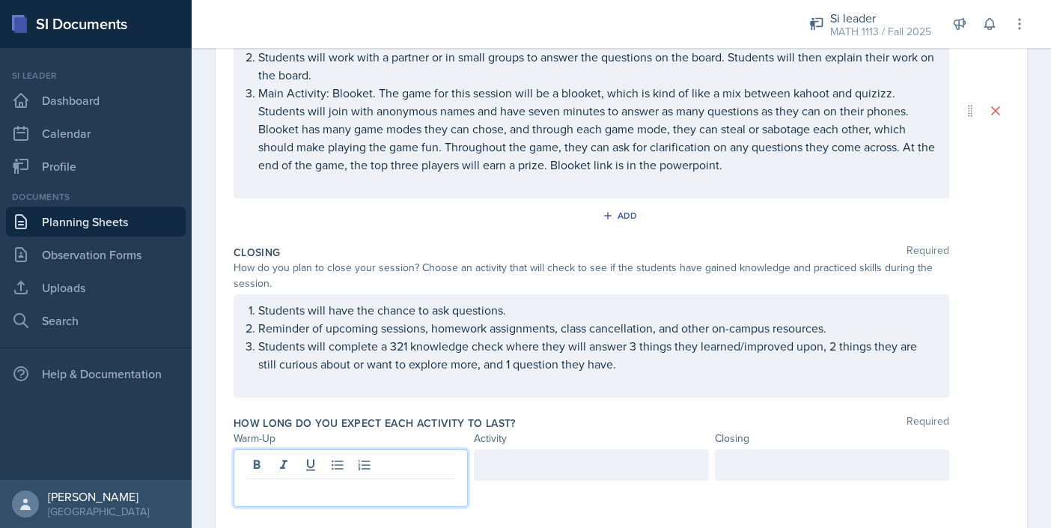
scroll to position [403, 0]
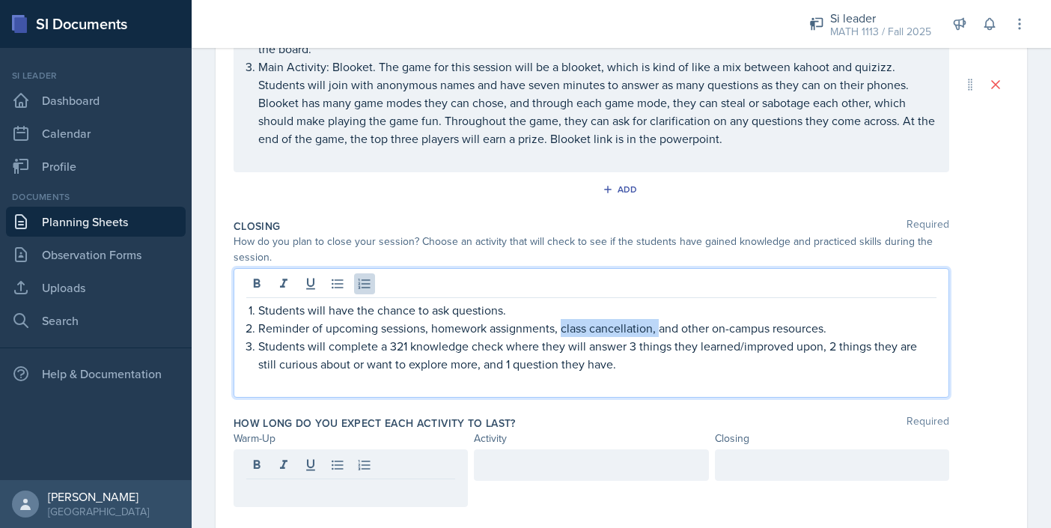
drag, startPoint x: 658, startPoint y: 329, endPoint x: 563, endPoint y: 330, distance: 95.1
click at [563, 330] on p "Reminder of upcoming sessions, homework assignments, class cancellation, and ot…" at bounding box center [597, 328] width 678 height 18
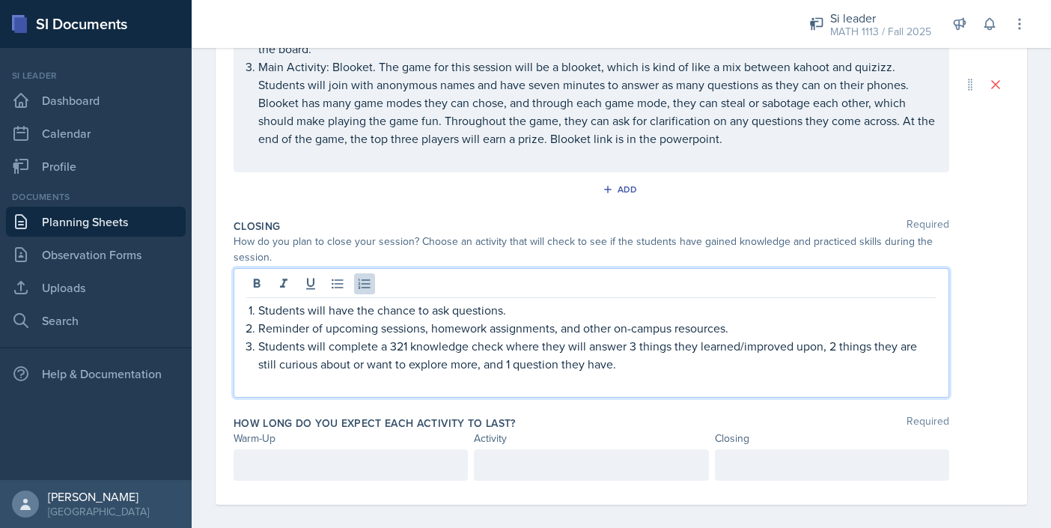
click at [415, 468] on div at bounding box center [351, 464] width 234 height 31
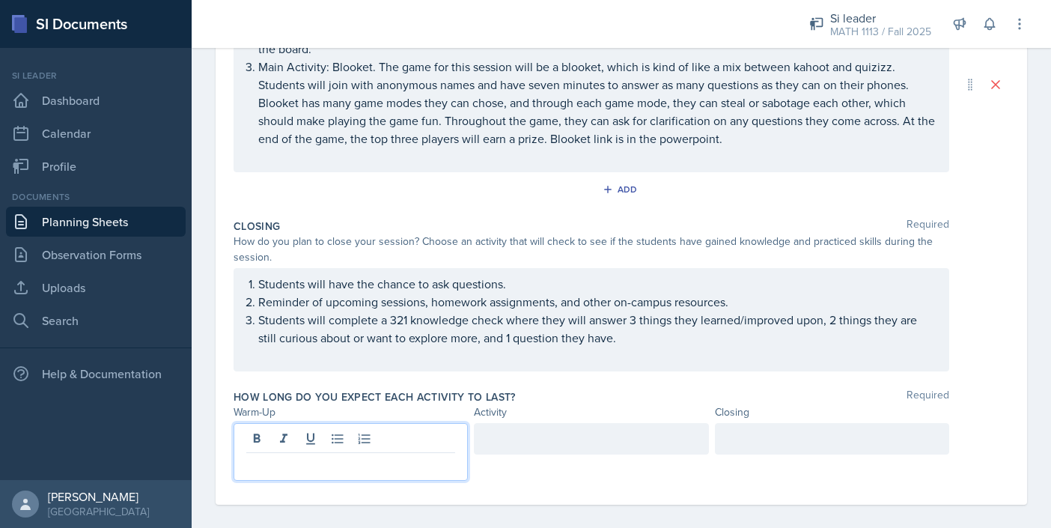
scroll to position [377, 0]
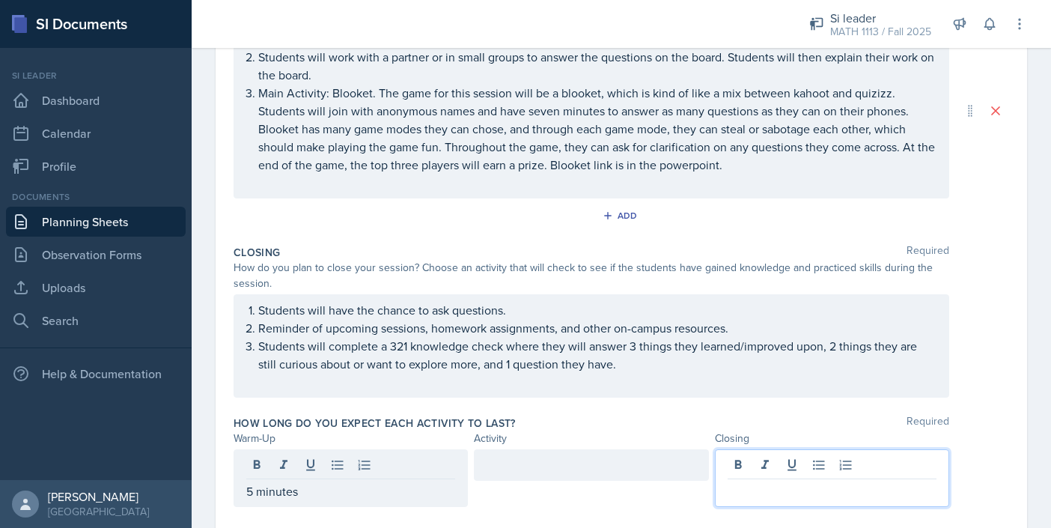
click at [778, 467] on div at bounding box center [832, 478] width 234 height 58
click at [629, 473] on div at bounding box center [591, 464] width 234 height 31
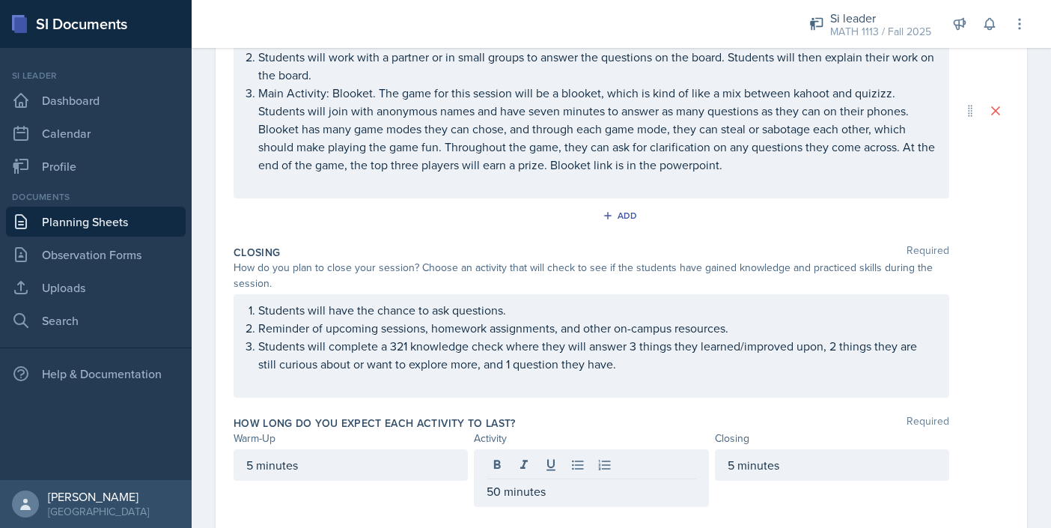
click at [537, 249] on div "Closing Required" at bounding box center [622, 252] width 776 height 15
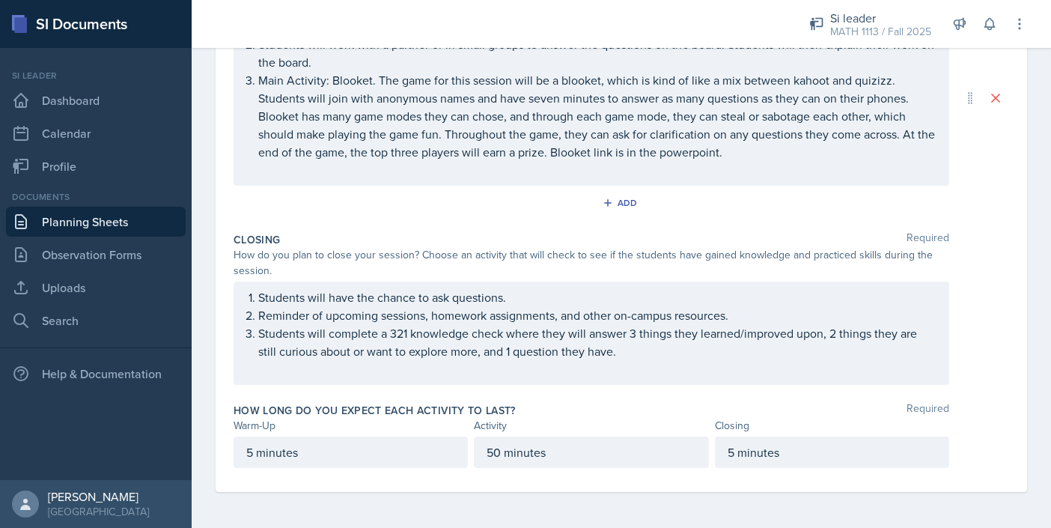
scroll to position [0, 0]
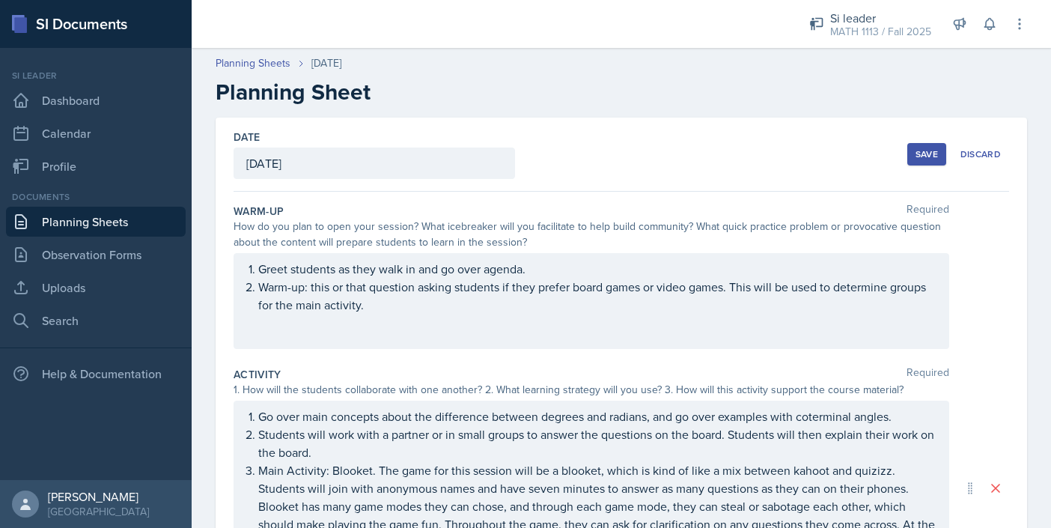
click at [922, 153] on div "Save" at bounding box center [927, 154] width 22 height 12
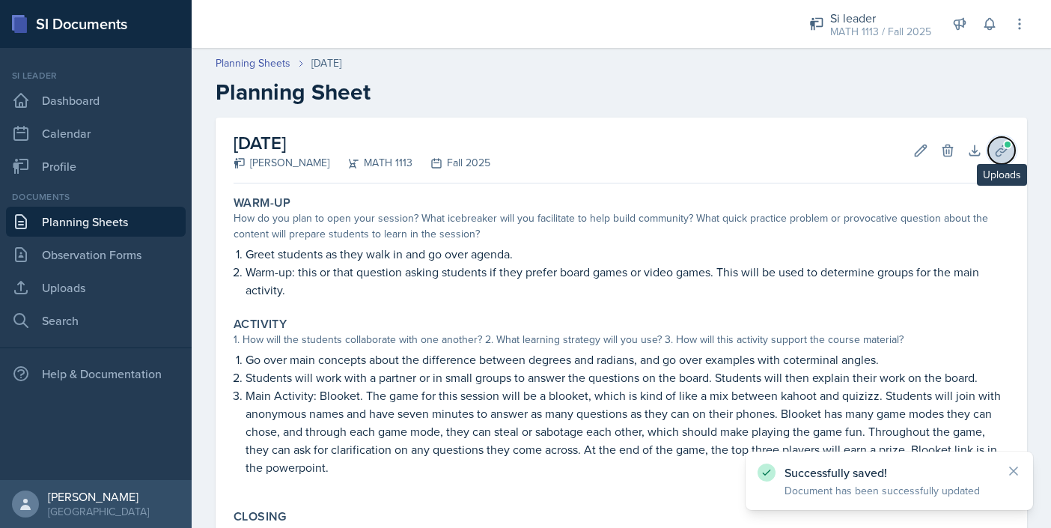
click at [1002, 151] on icon at bounding box center [1001, 149] width 11 height 11
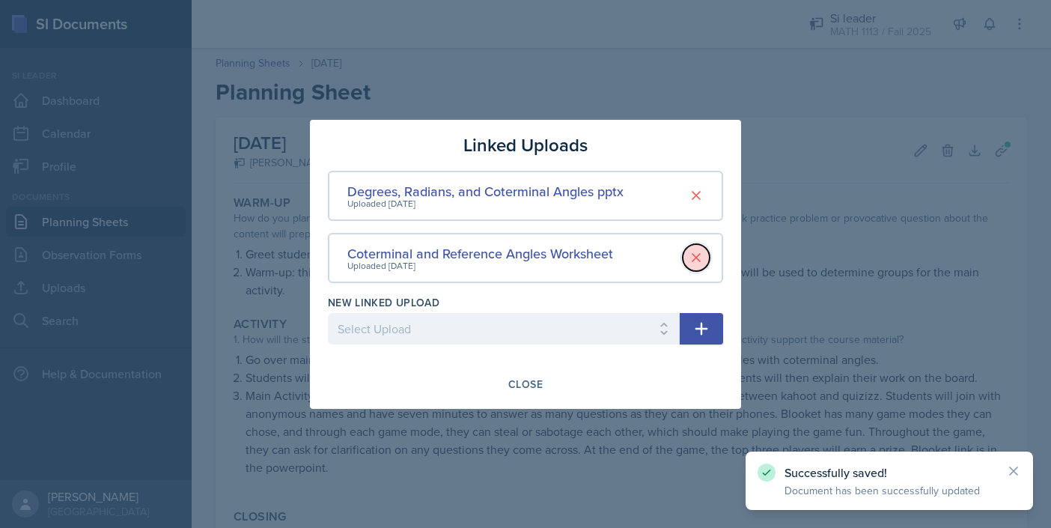
click at [700, 261] on icon at bounding box center [696, 257] width 15 height 15
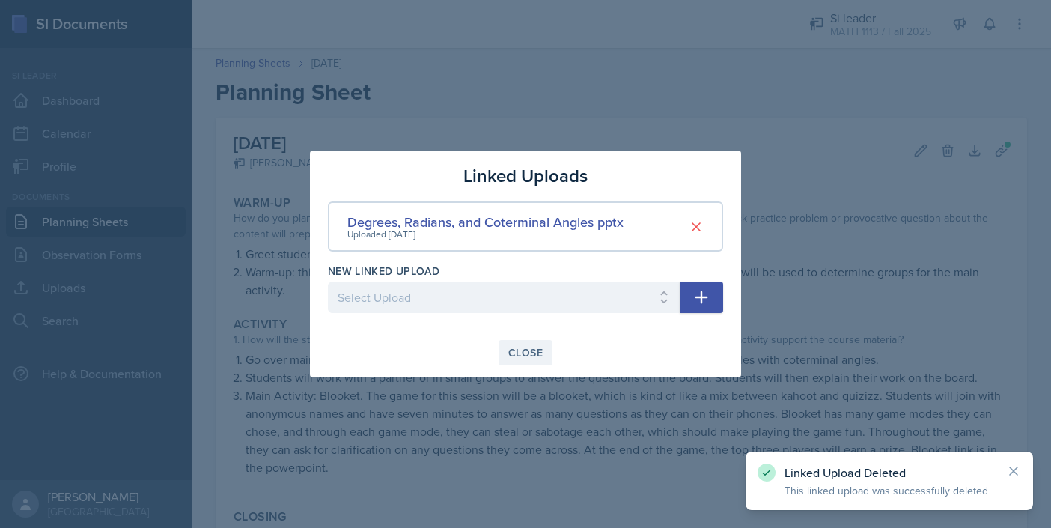
click at [529, 358] on div "Close" at bounding box center [525, 353] width 34 height 12
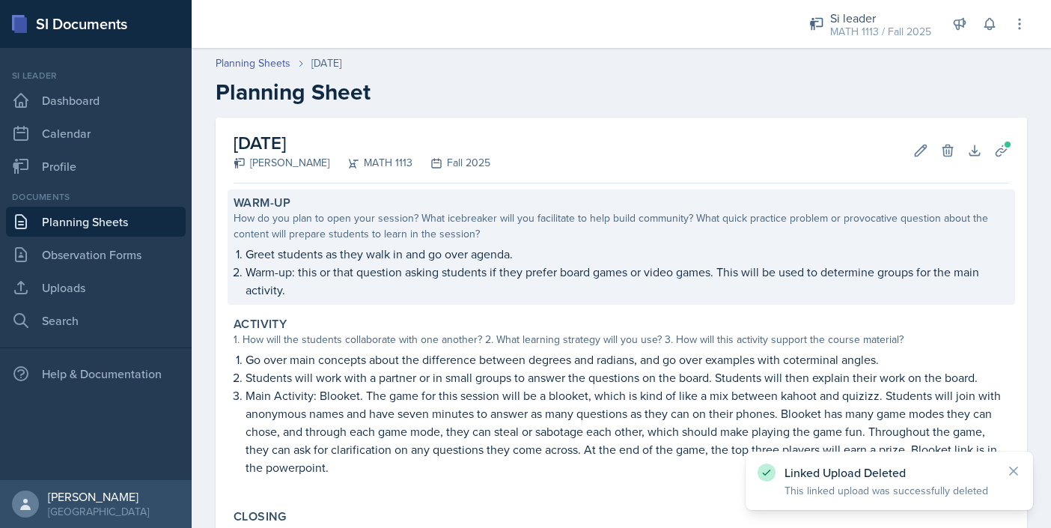
scroll to position [275, 0]
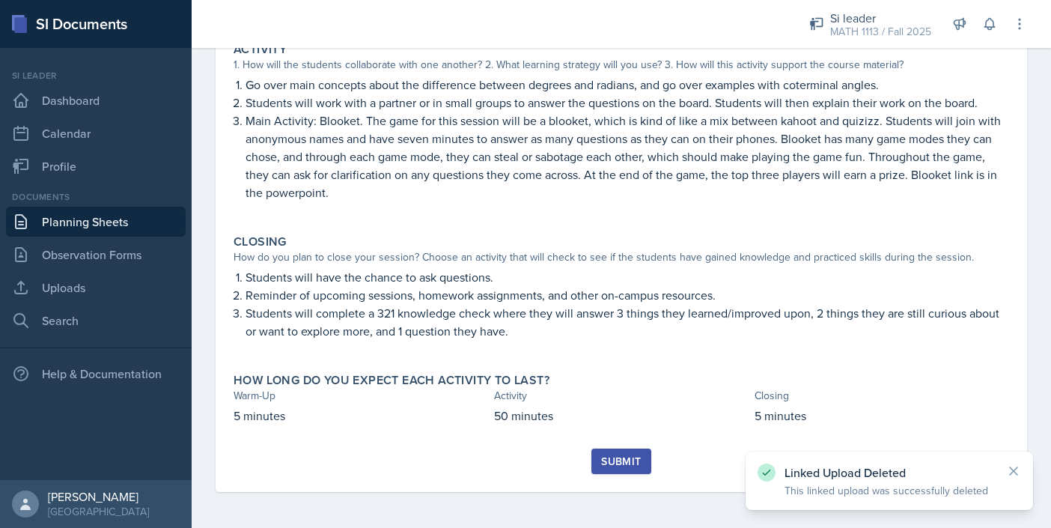
click at [624, 457] on div "Submit" at bounding box center [621, 461] width 40 height 12
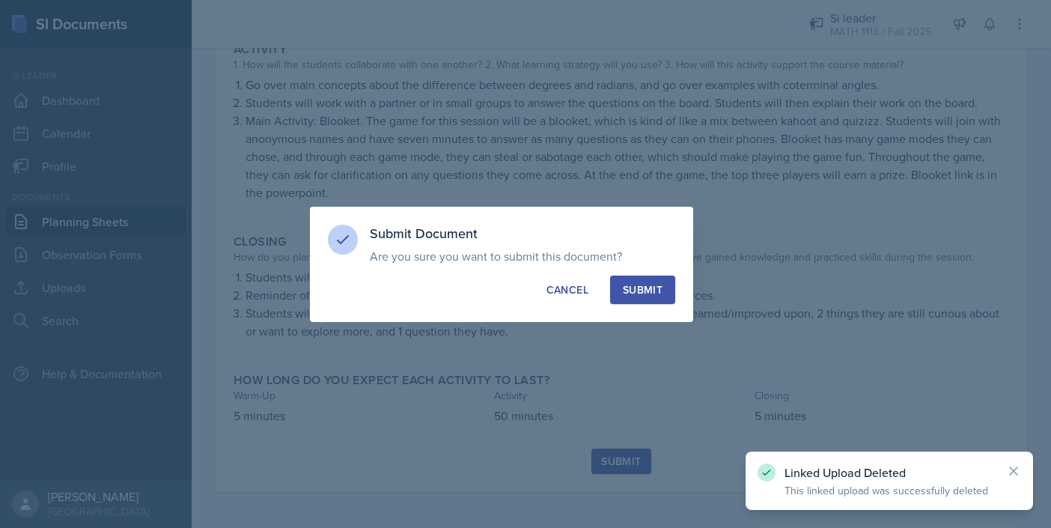
click at [640, 297] on button "Submit" at bounding box center [642, 289] width 65 height 28
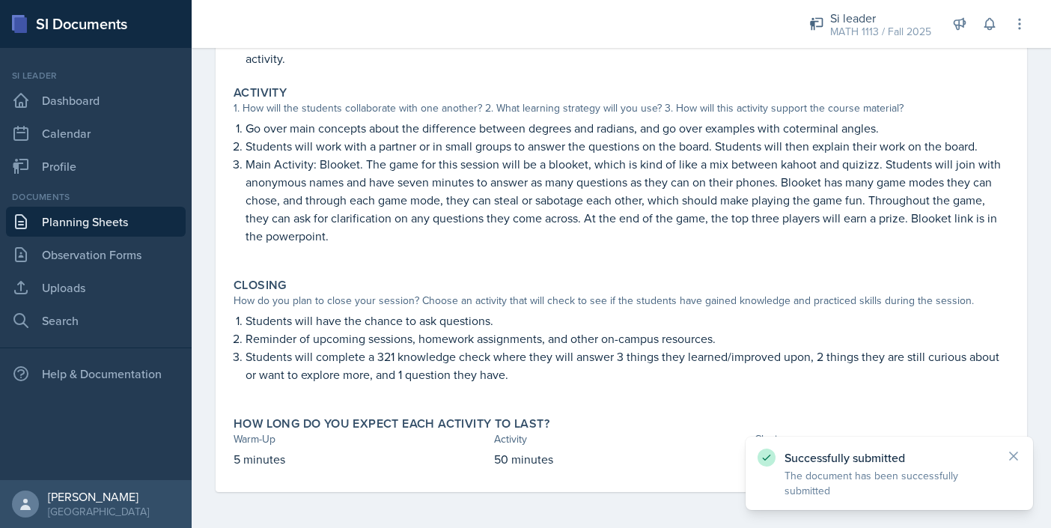
scroll to position [0, 0]
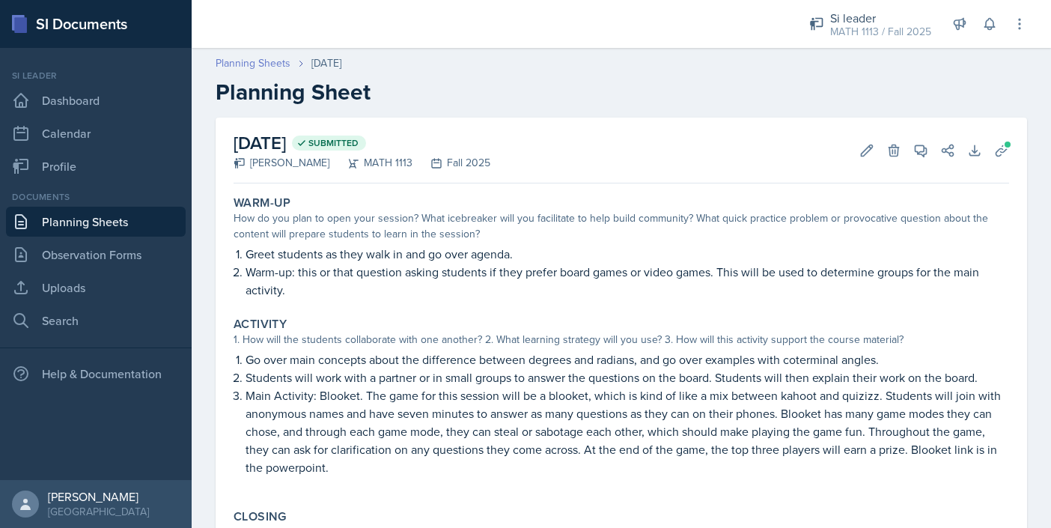
click at [273, 63] on link "Planning Sheets" at bounding box center [253, 63] width 75 height 16
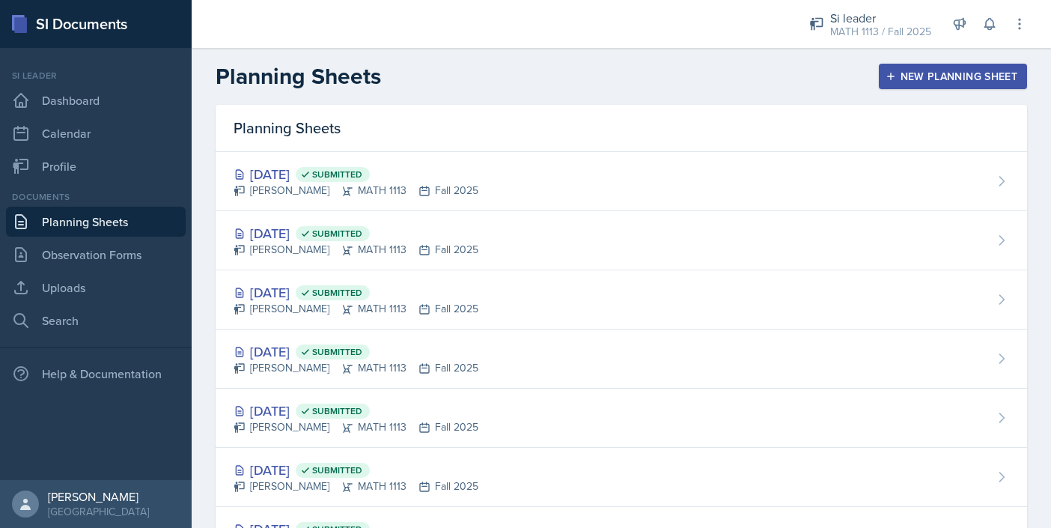
click at [999, 71] on div "New Planning Sheet" at bounding box center [953, 76] width 129 height 12
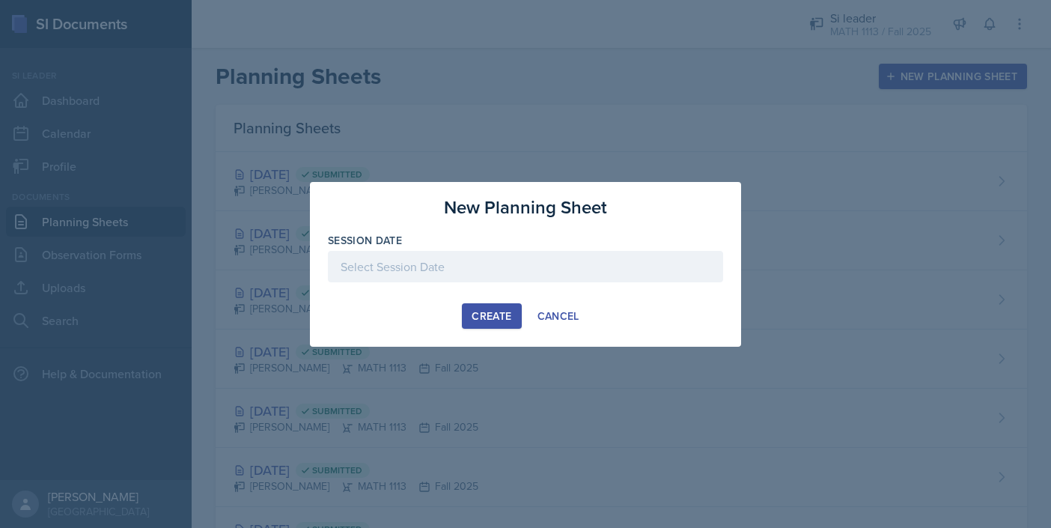
click at [639, 260] on div at bounding box center [525, 266] width 395 height 31
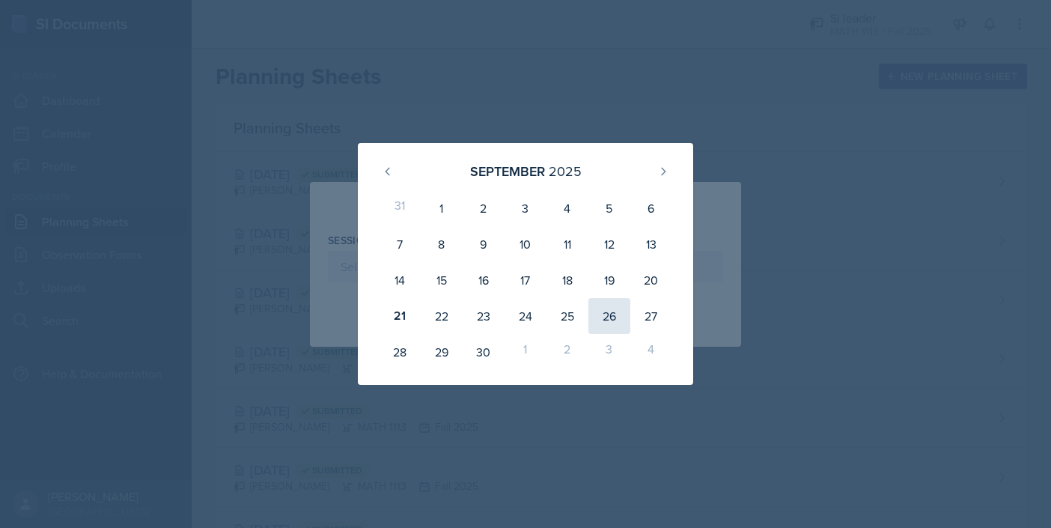
click at [609, 317] on div "26" at bounding box center [609, 316] width 42 height 36
type input "[DATE]"
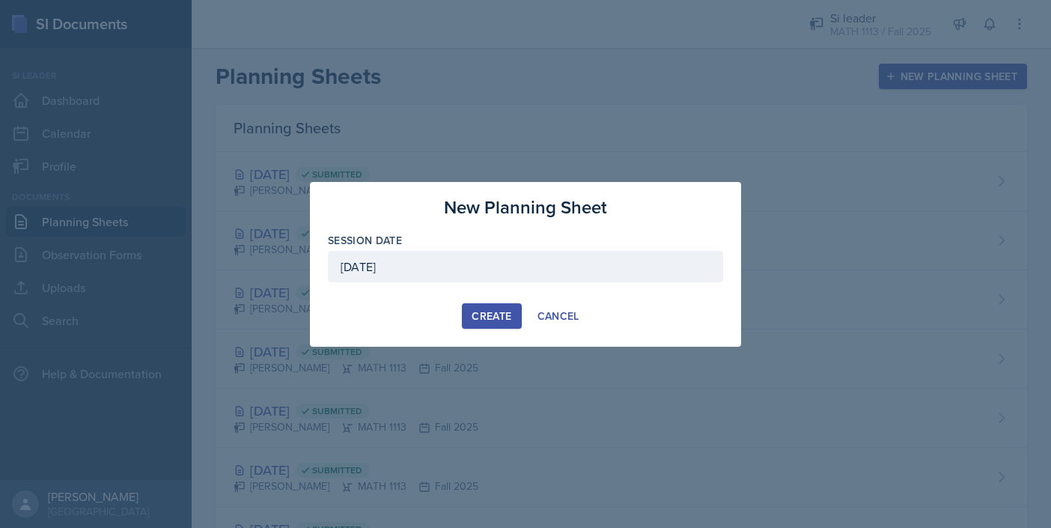
click at [489, 313] on div "Create" at bounding box center [492, 316] width 40 height 12
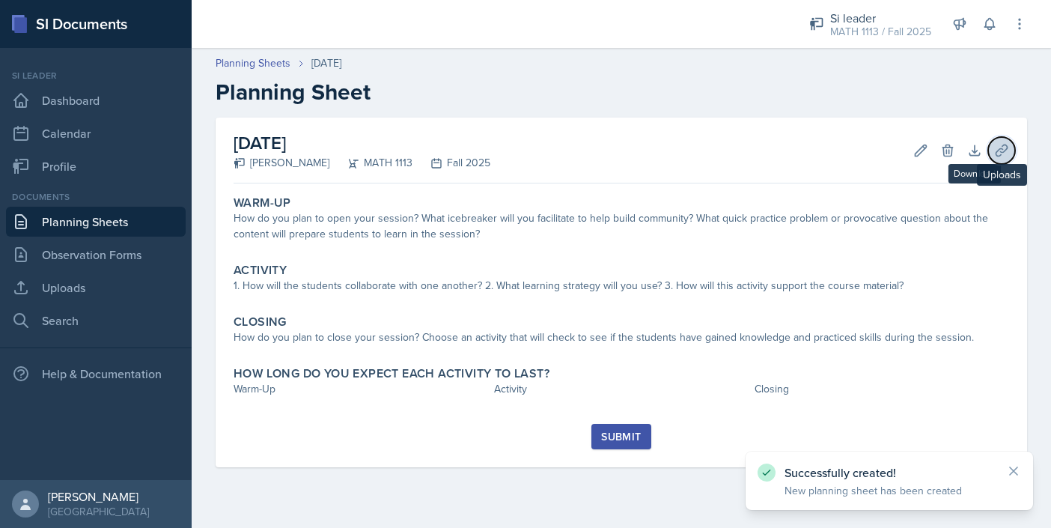
click at [1006, 143] on icon at bounding box center [1001, 150] width 15 height 15
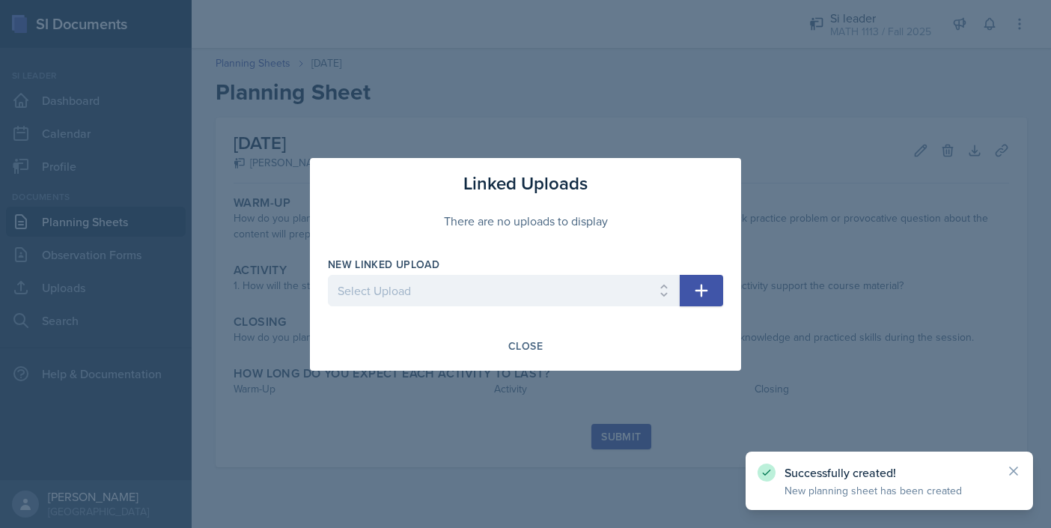
click at [554, 309] on div at bounding box center [504, 313] width 352 height 15
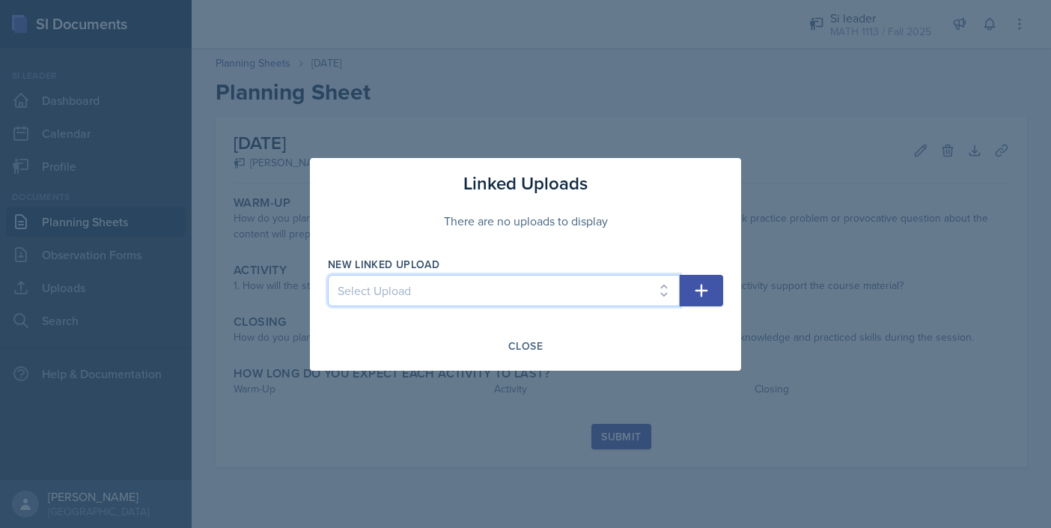
click at [555, 291] on select "Select Upload Fall Training Mock Session AROC and Difference Quotient Graphs of…" at bounding box center [504, 290] width 352 height 31
select select "20cc437b-1a0a-41b1-85eb-8c0ff1cac8e3"
click at [328, 275] on select "Select Upload Fall Training Mock Session AROC and Difference Quotient Graphs of…" at bounding box center [504, 290] width 352 height 31
click at [715, 284] on button "button" at bounding box center [701, 290] width 43 height 31
select select
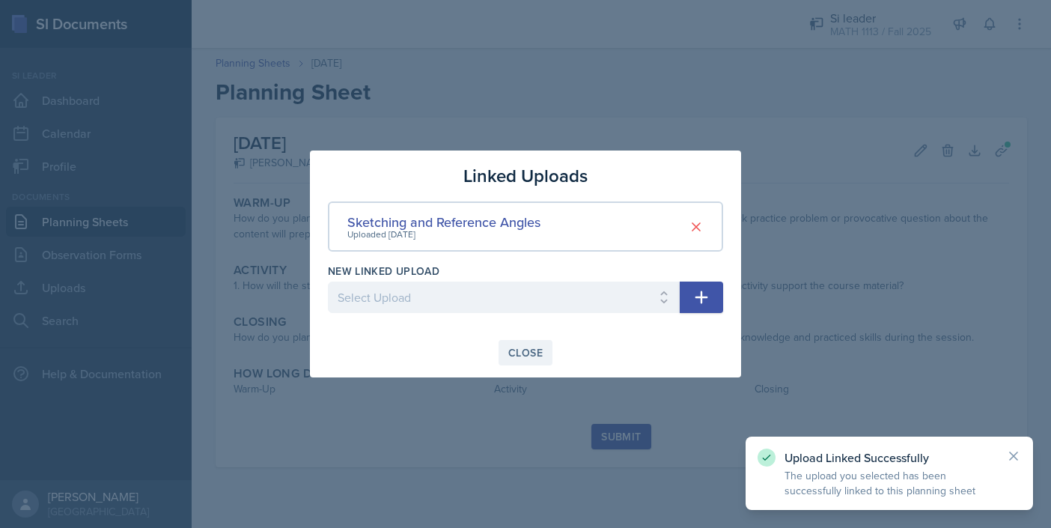
click at [517, 353] on div "Close" at bounding box center [525, 353] width 34 height 12
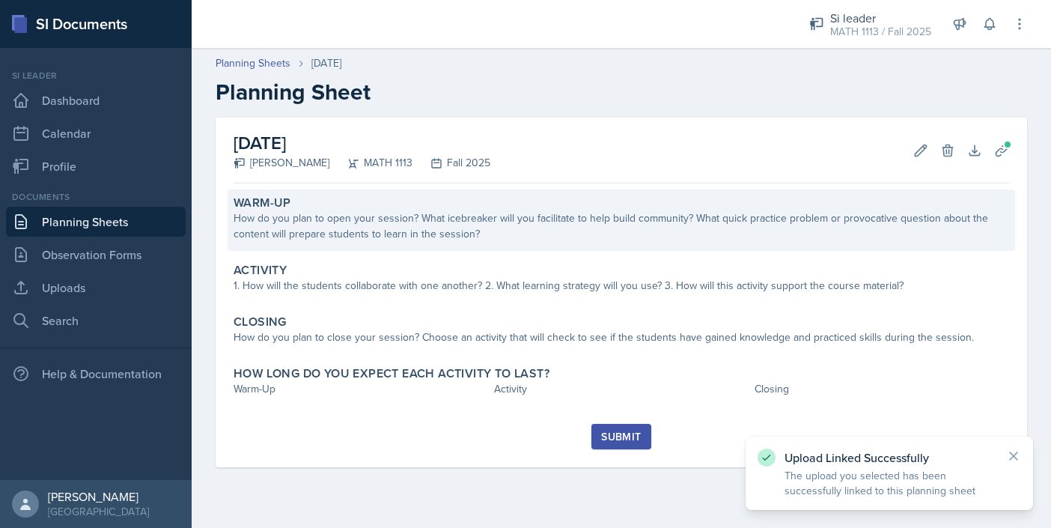
click at [392, 231] on div "How do you plan to open your session? What icebreaker will you facilitate to he…" at bounding box center [622, 225] width 776 height 31
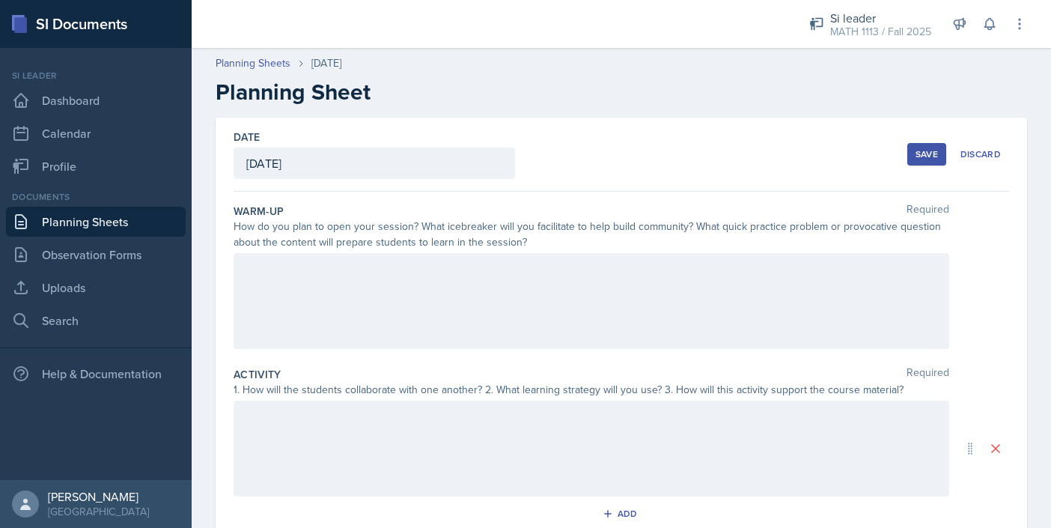
click at [403, 292] on div at bounding box center [592, 301] width 716 height 96
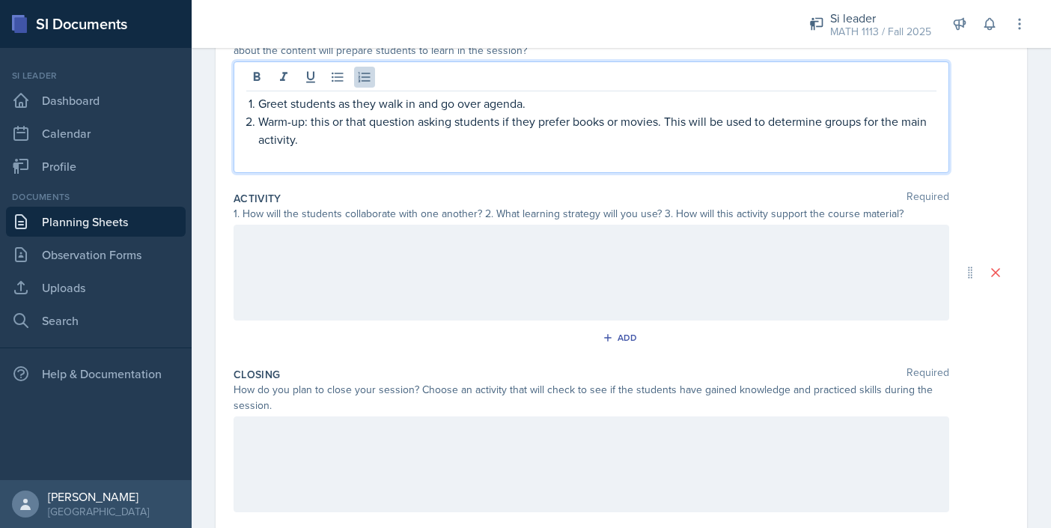
scroll to position [196, 0]
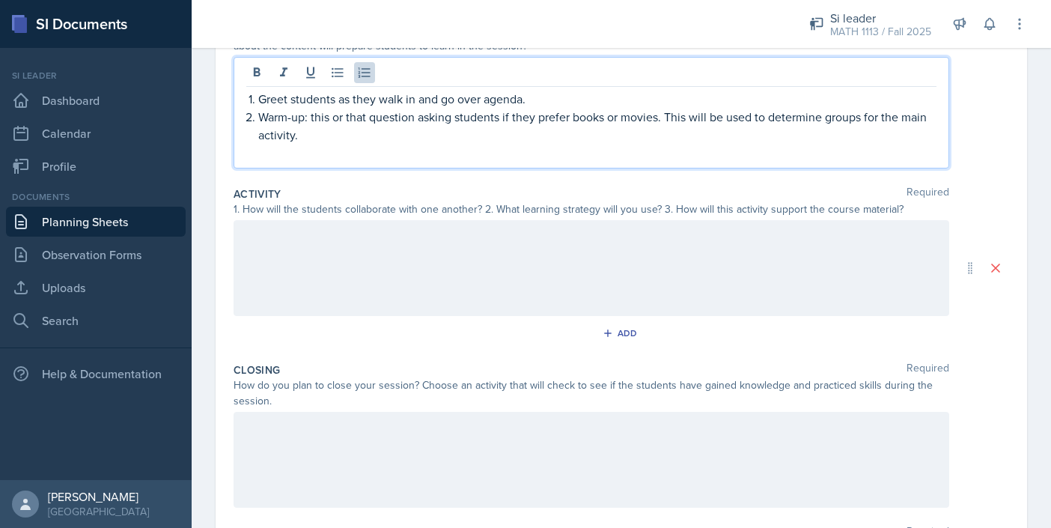
click at [494, 222] on div at bounding box center [592, 268] width 716 height 96
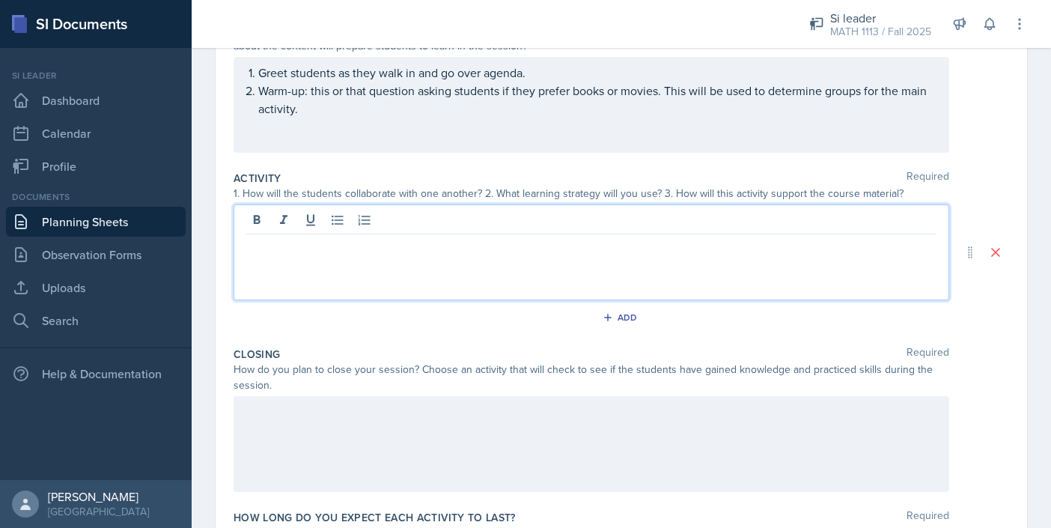
scroll to position [222, 0]
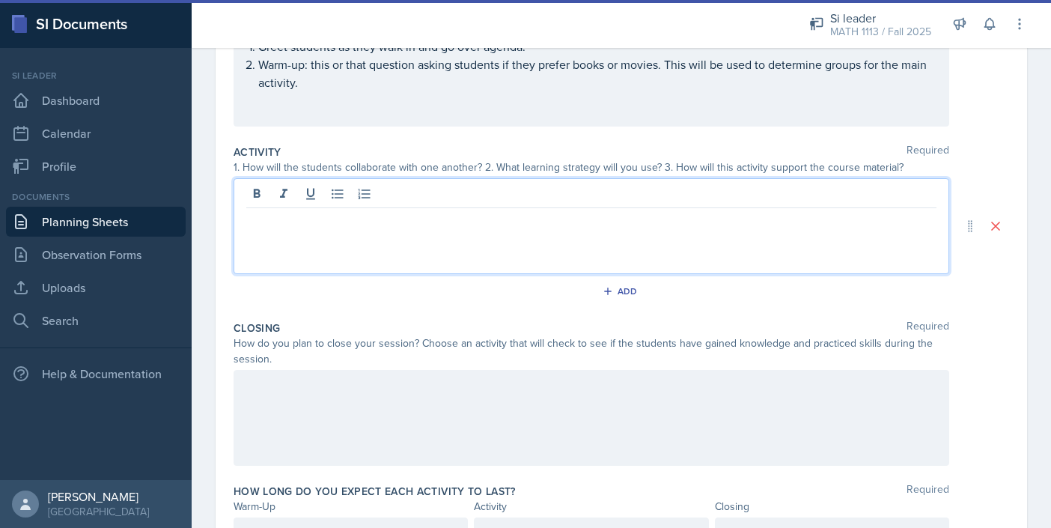
paste div
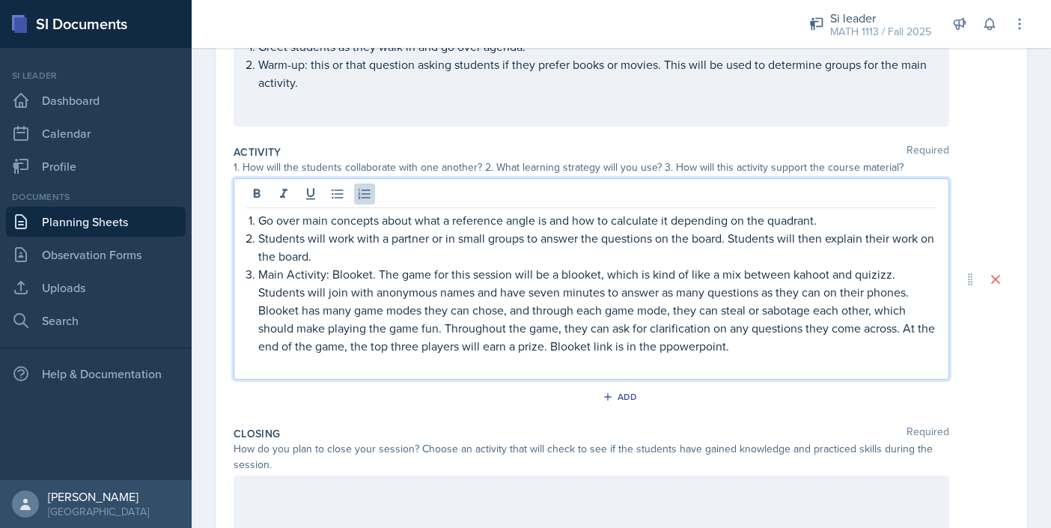
click at [668, 350] on p "Main Activity: Blooket. The game for this session will be a blooket, which is k…" at bounding box center [597, 310] width 678 height 90
click at [725, 350] on p "Main Activity: Blooket. The game for this session will be a blooket, which is k…" at bounding box center [597, 310] width 678 height 90
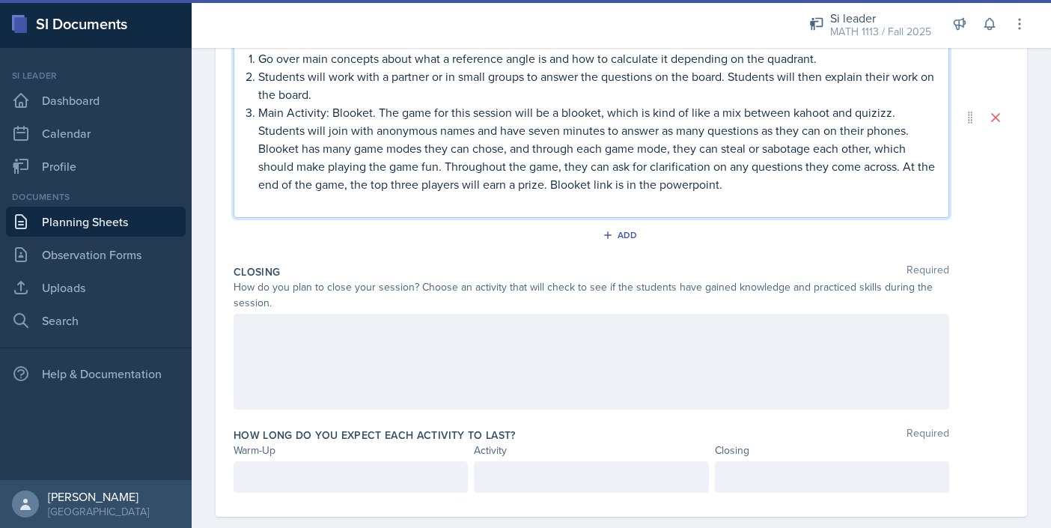
click at [502, 356] on div at bounding box center [592, 362] width 716 height 96
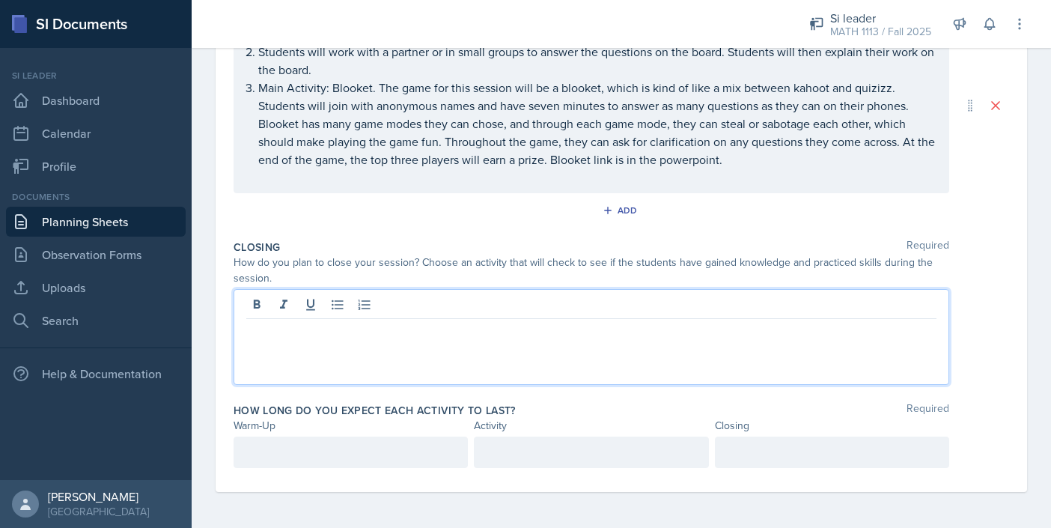
scroll to position [384, 0]
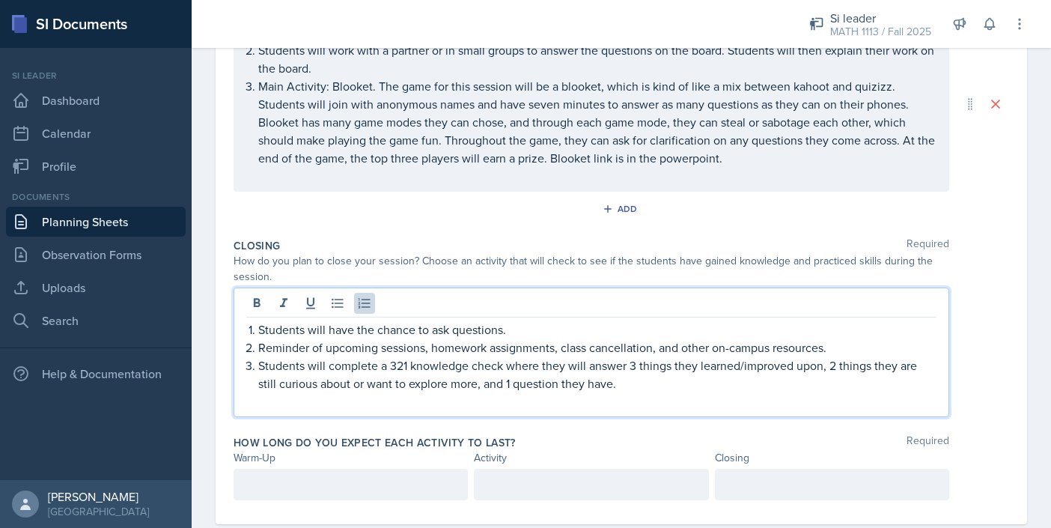
click at [341, 484] on div at bounding box center [351, 484] width 234 height 31
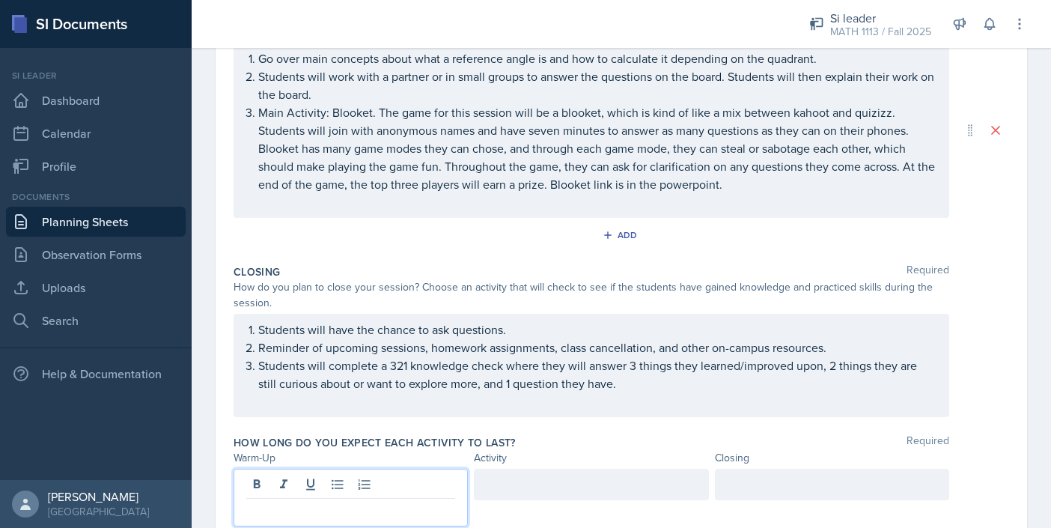
scroll to position [416, 0]
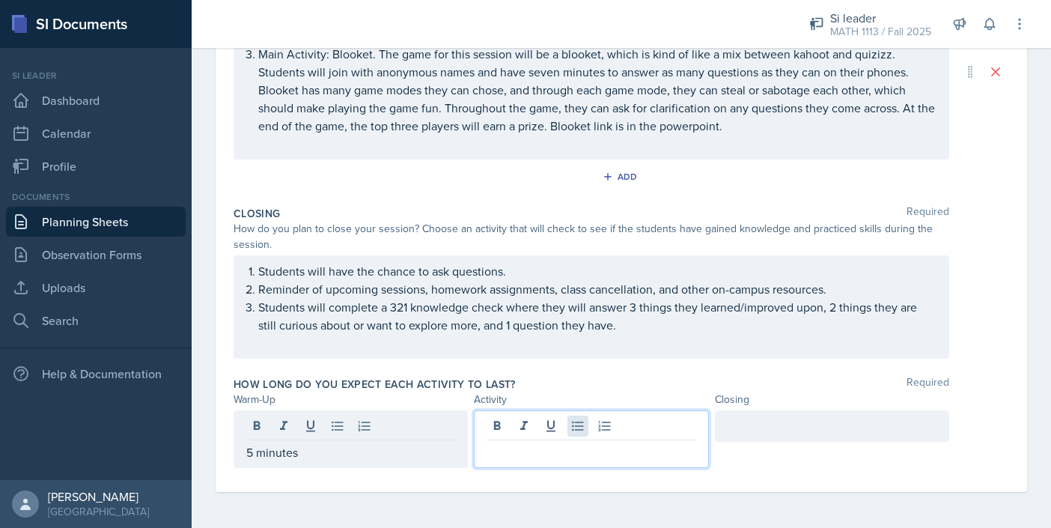
click at [582, 422] on div at bounding box center [591, 439] width 234 height 58
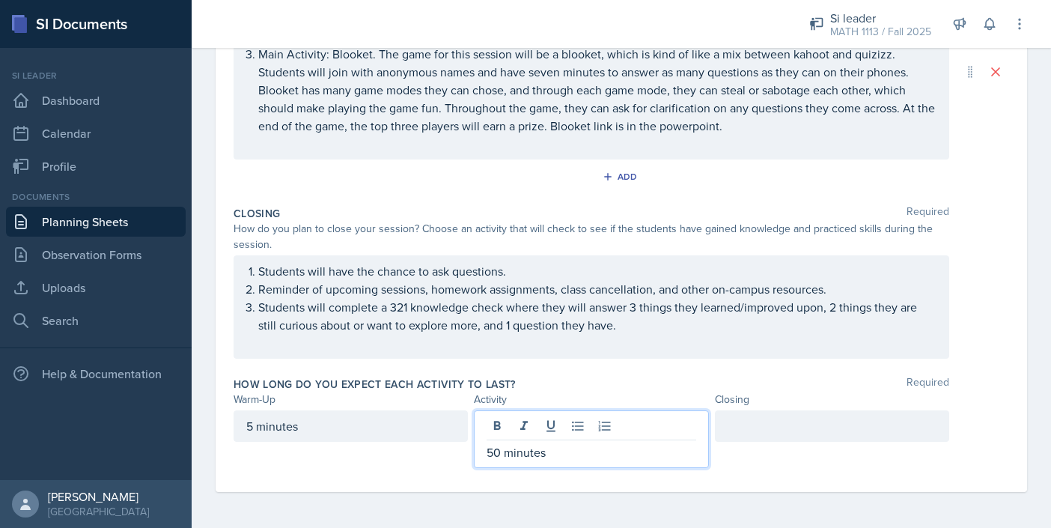
click at [761, 427] on div at bounding box center [832, 425] width 234 height 31
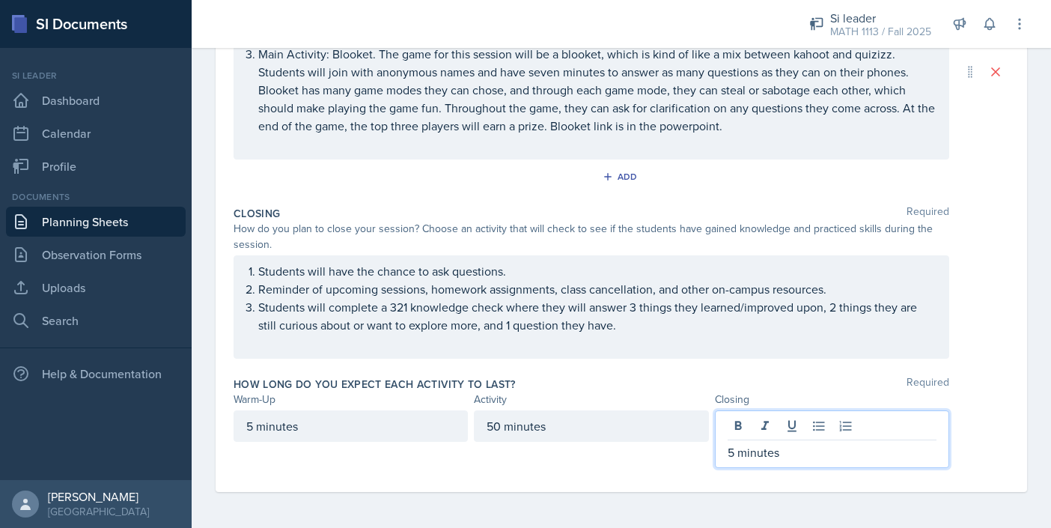
click at [683, 384] on div "How long do you expect each activity to last? Required" at bounding box center [622, 384] width 776 height 15
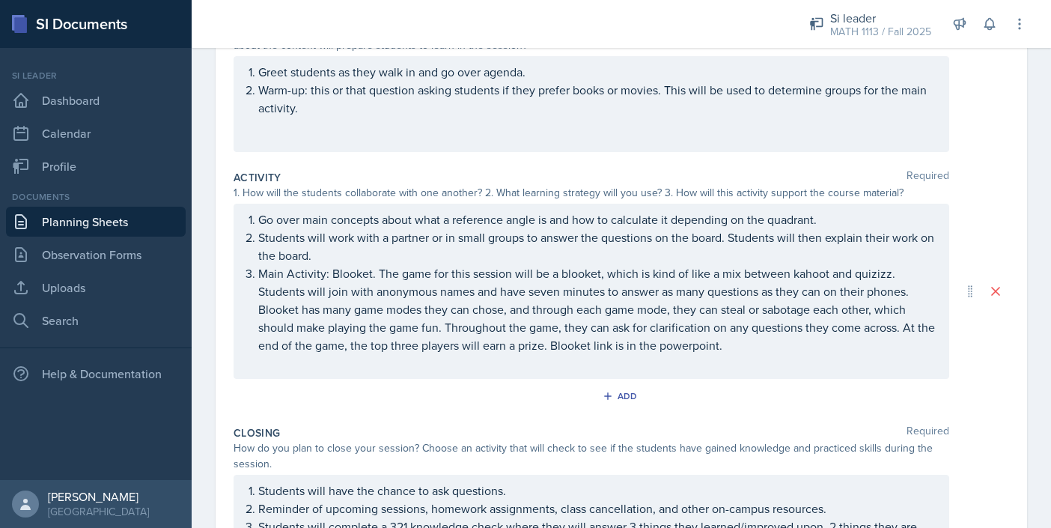
scroll to position [0, 0]
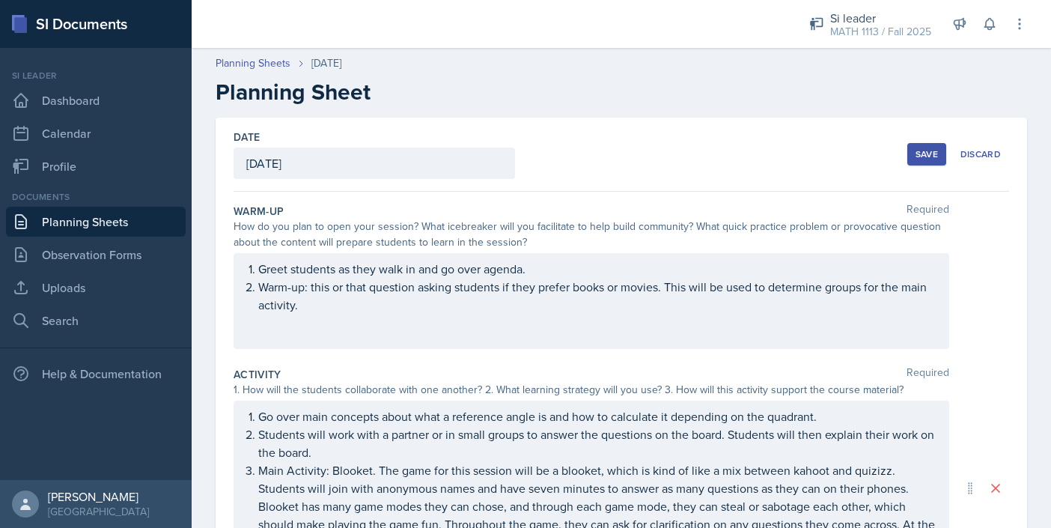
click at [940, 159] on button "Save" at bounding box center [926, 154] width 39 height 22
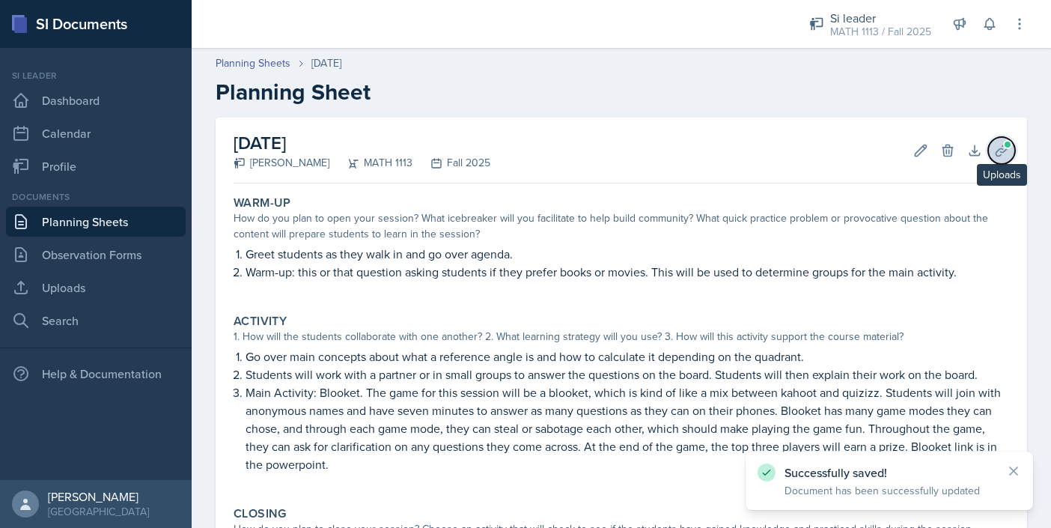
click at [997, 150] on icon at bounding box center [1001, 149] width 11 height 11
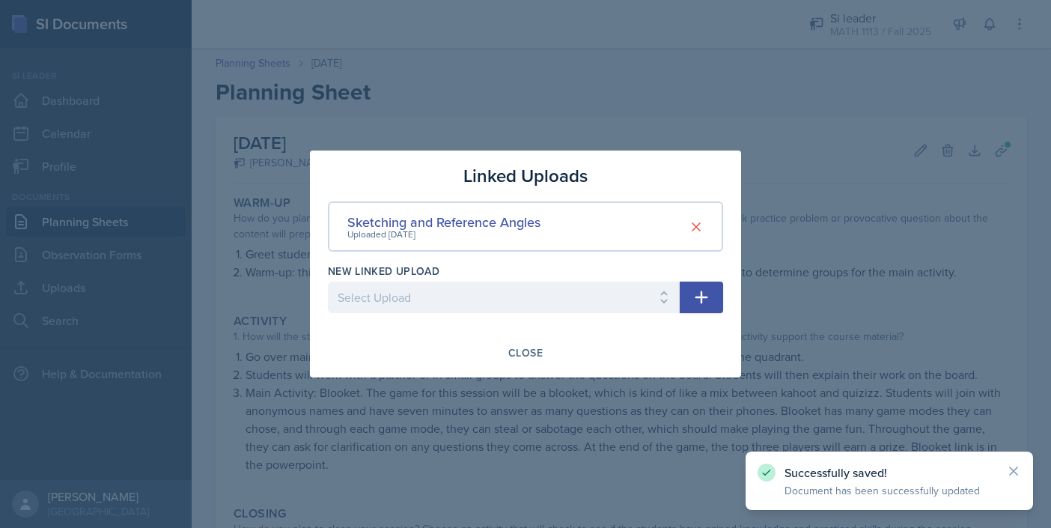
click at [811, 371] on div at bounding box center [525, 264] width 1051 height 528
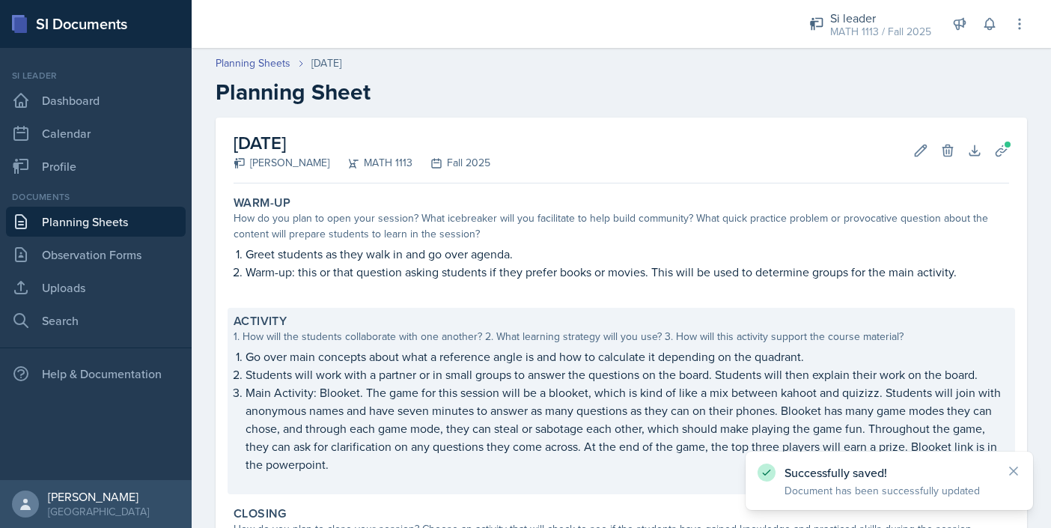
scroll to position [272, 0]
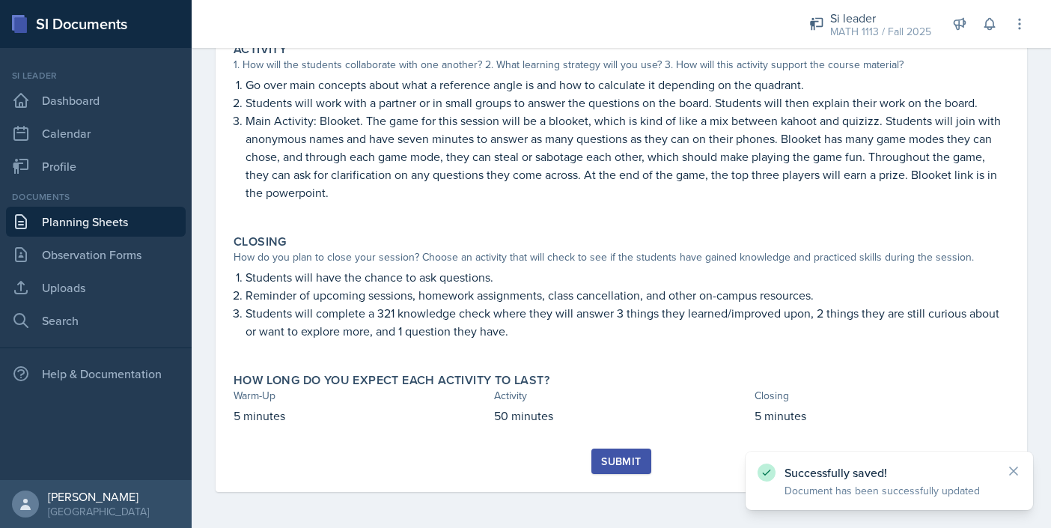
click at [609, 462] on div "Submit" at bounding box center [621, 461] width 40 height 12
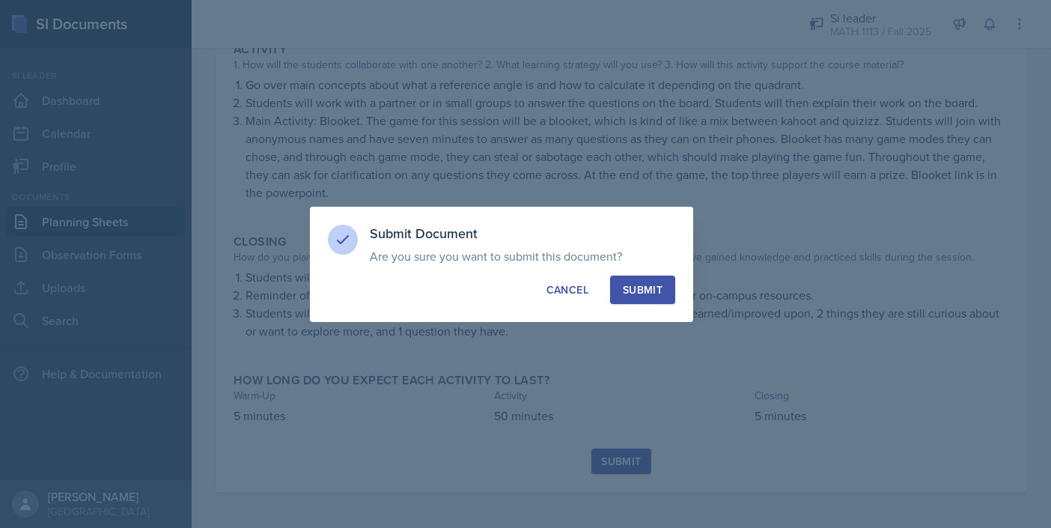
click at [654, 282] on div "Submit" at bounding box center [643, 289] width 40 height 15
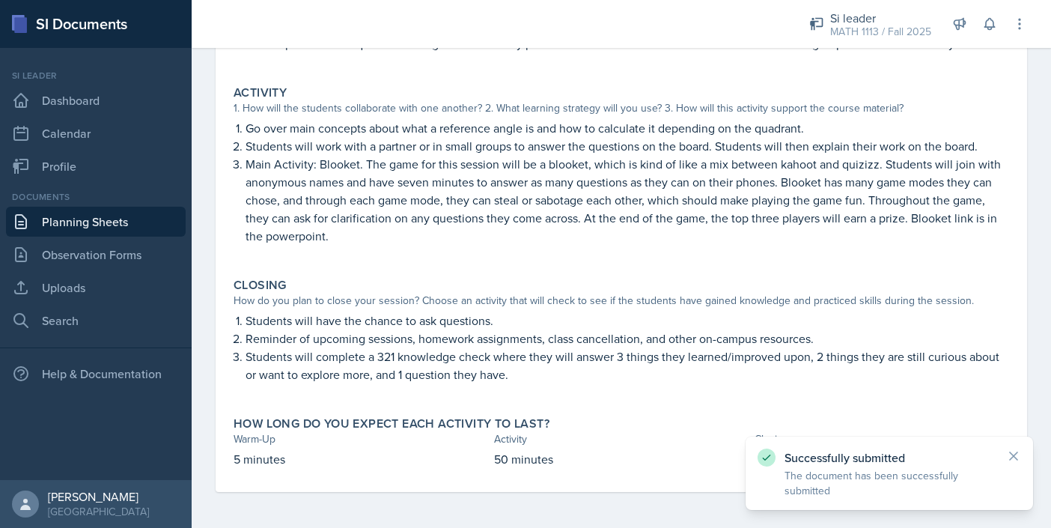
scroll to position [0, 0]
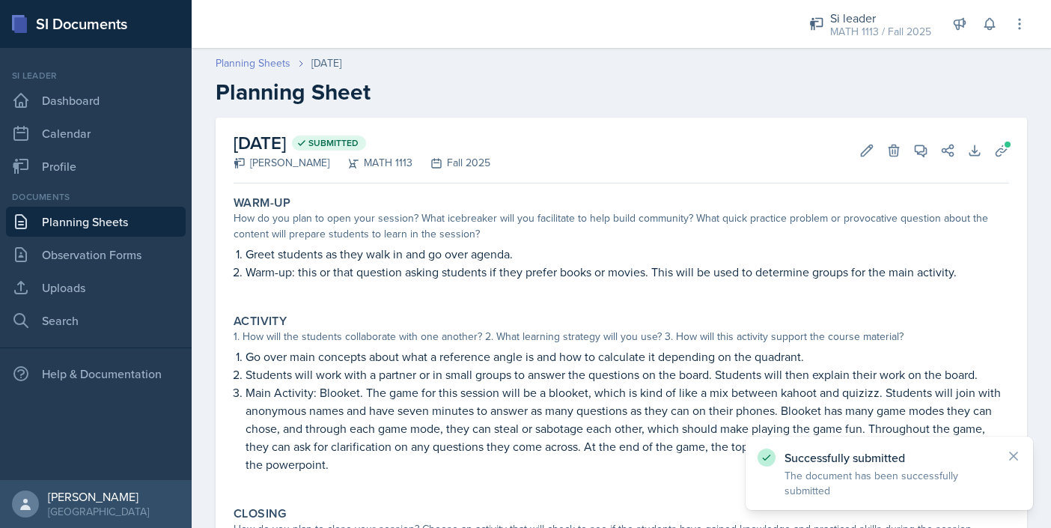
click at [278, 65] on link "Planning Sheets" at bounding box center [253, 63] width 75 height 16
